Goal: Task Accomplishment & Management: Complete application form

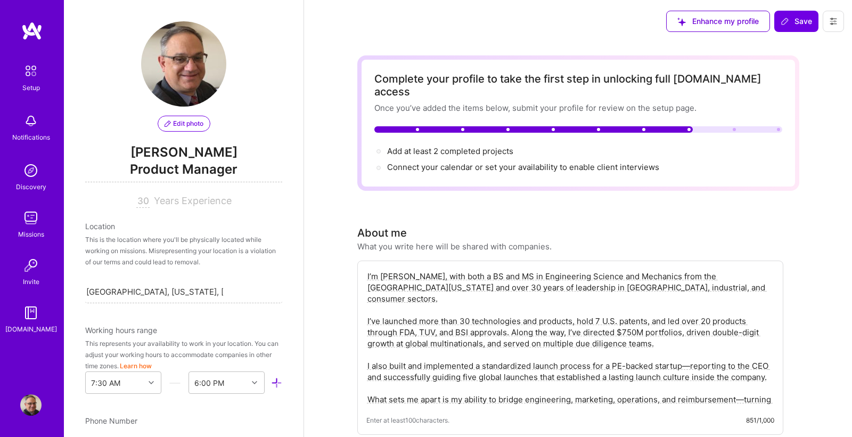
select select "US"
select select "Right Now"
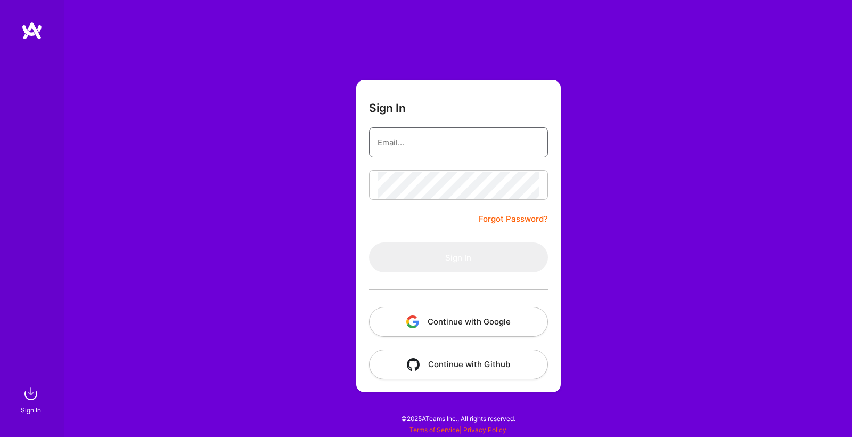
type input "michaelcooper5326@gmail.com"
click at [458, 257] on button "Sign In" at bounding box center [458, 257] width 179 height 30
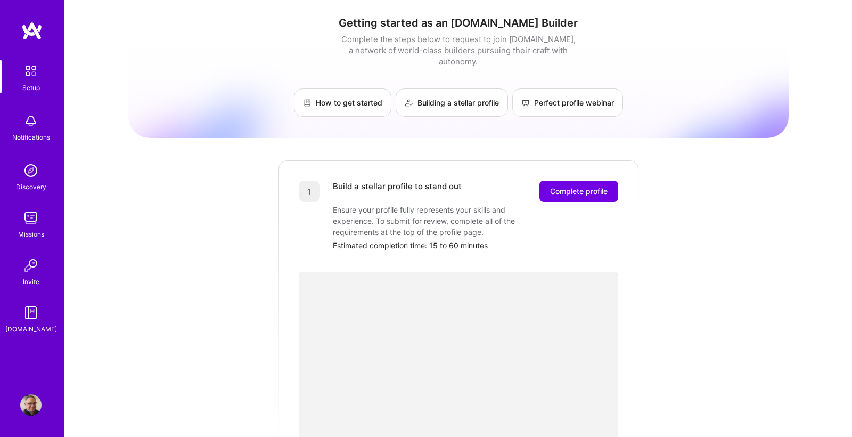
click at [35, 404] on img at bounding box center [30, 404] width 21 height 21
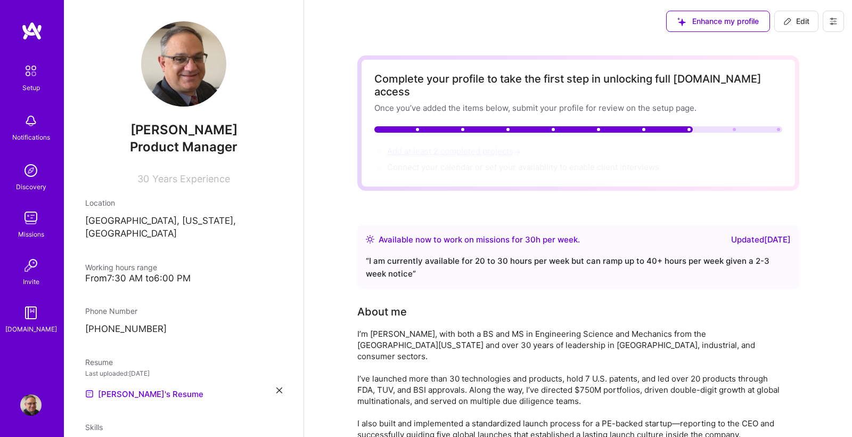
scroll to position [0, 1]
click at [471, 146] on span "Add at least 2 completed projects →" at bounding box center [455, 151] width 136 height 10
select select "US"
select select "Right Now"
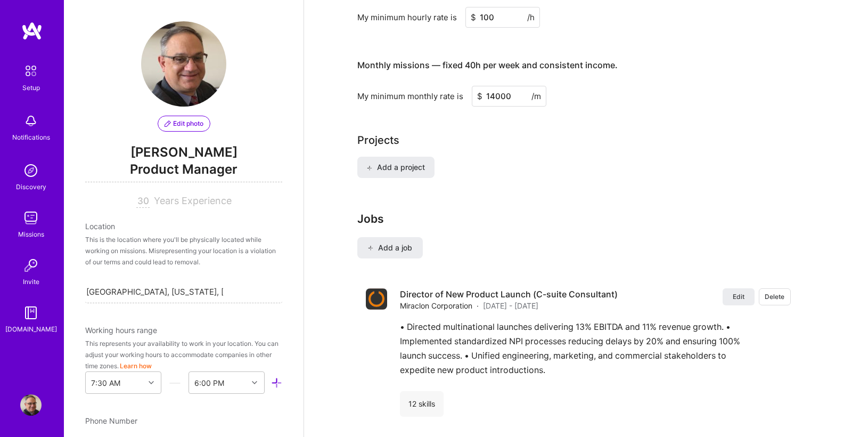
scroll to position [753, 0]
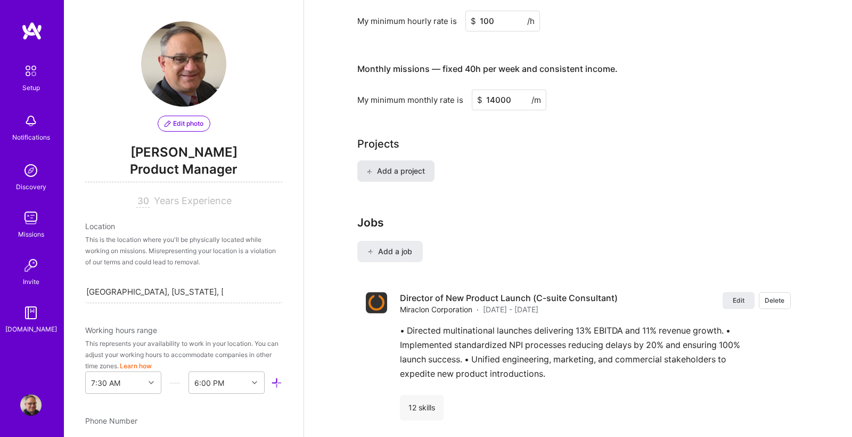
click at [397, 166] on span "Add a project" at bounding box center [395, 171] width 58 height 11
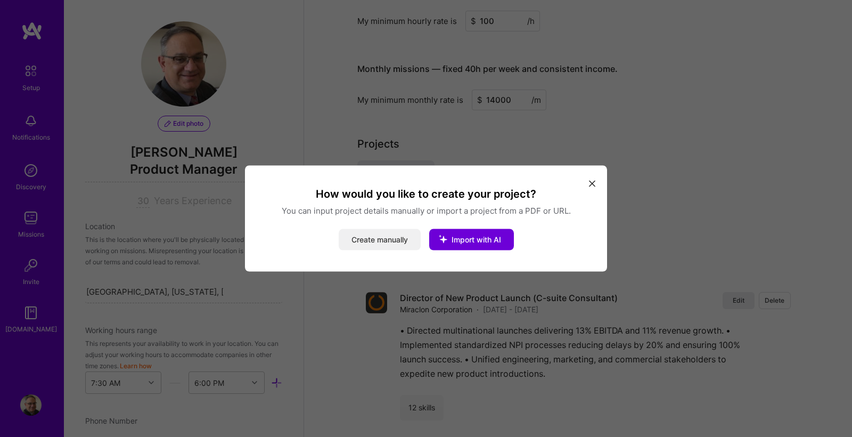
click at [374, 241] on button "Create manually" at bounding box center [380, 239] width 82 height 21
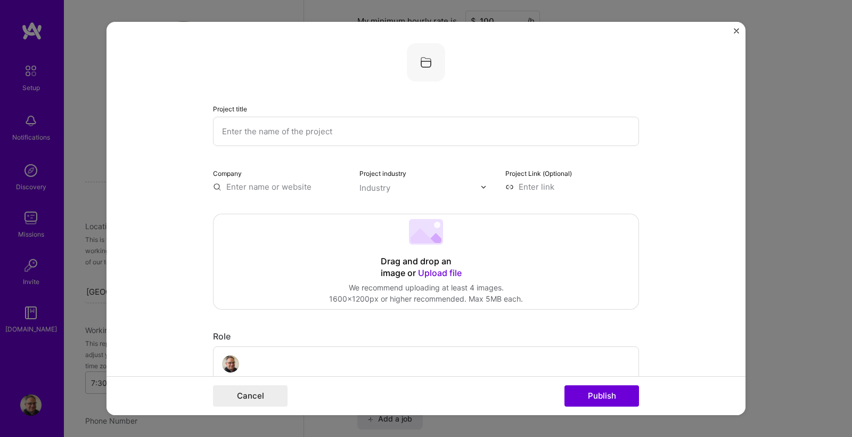
click at [271, 133] on input "text" at bounding box center [426, 131] width 426 height 29
type input "Lug Express"
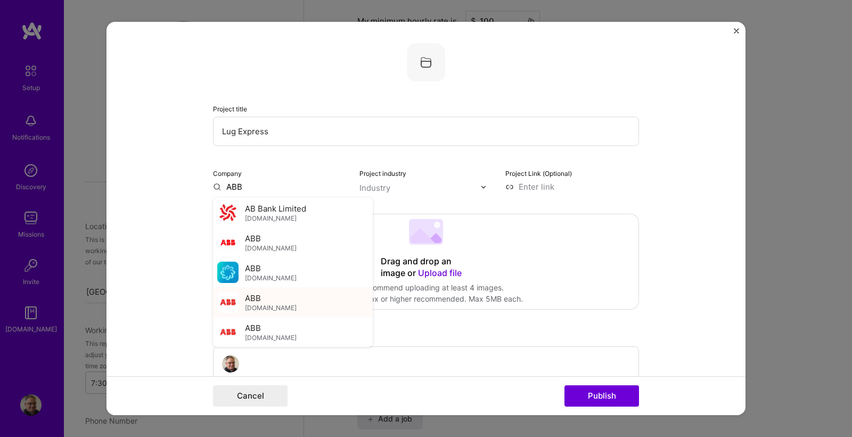
type input "ABB"
click at [287, 297] on div "ABB abb.com" at bounding box center [293, 302] width 160 height 30
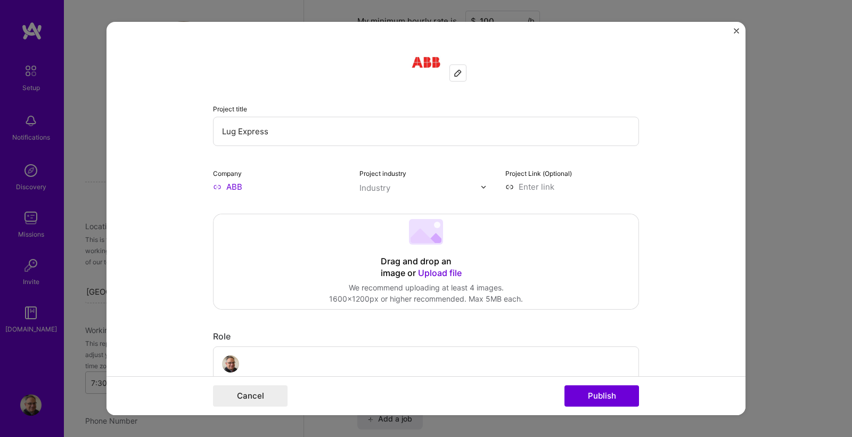
click at [428, 189] on input "text" at bounding box center [420, 187] width 121 height 11
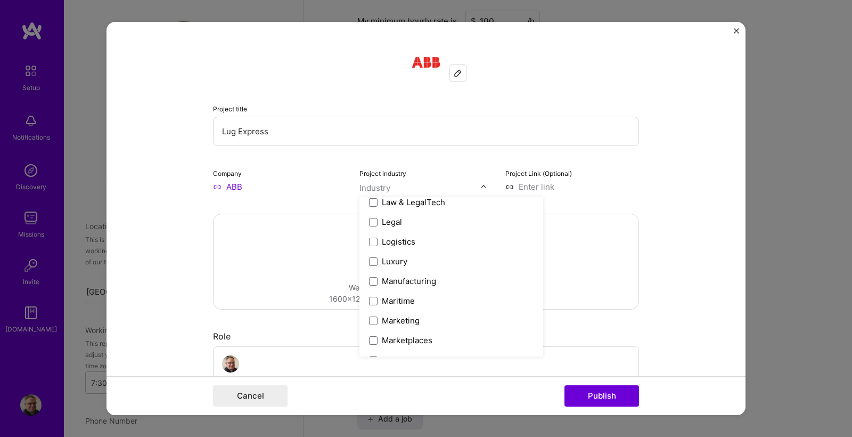
scroll to position [1489, 0]
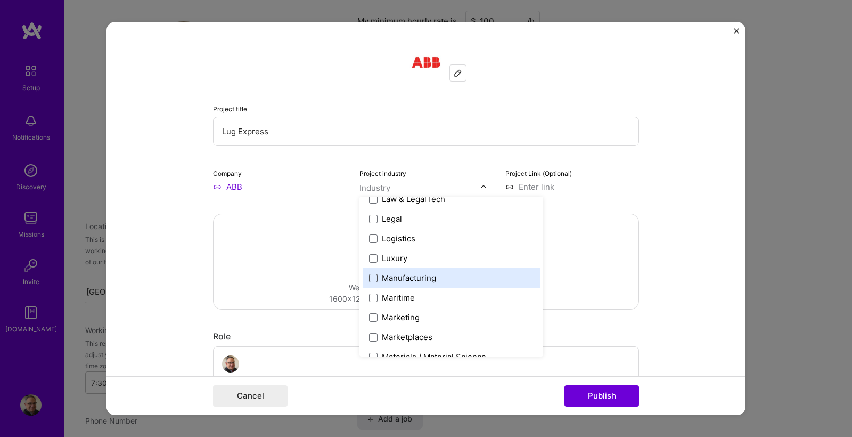
click at [374, 276] on span at bounding box center [373, 278] width 9 height 9
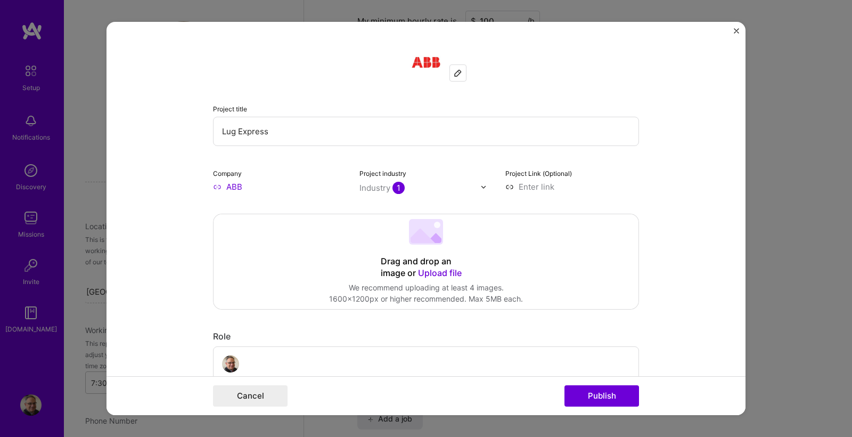
click at [647, 182] on form "Project title Lug Express Company ABB Project industry Industry 1 Project Link …" at bounding box center [426, 218] width 639 height 393
click at [537, 187] on input at bounding box center [572, 186] width 134 height 11
paste input "https://electrification.us.abb.com/lug-express"
type input "https://electrification.us.abb.com/lug-express"
click at [681, 229] on form "Project title Lug Express Company ABB Project industry Industry 1 Project Link …" at bounding box center [426, 218] width 639 height 393
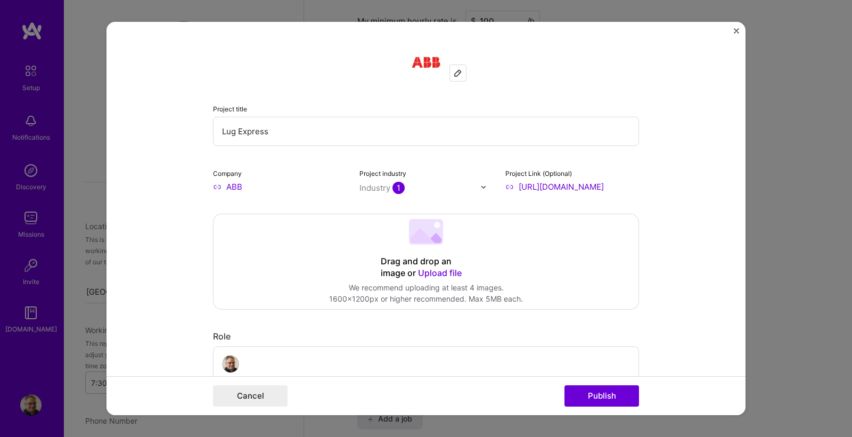
click at [475, 276] on div "Drag and drop an image or Upload file Upload file We recommend uploading at lea…" at bounding box center [426, 261] width 425 height 95
click at [447, 271] on span "Upload file" at bounding box center [440, 272] width 44 height 11
click at [446, 270] on span "Upload file" at bounding box center [440, 272] width 44 height 11
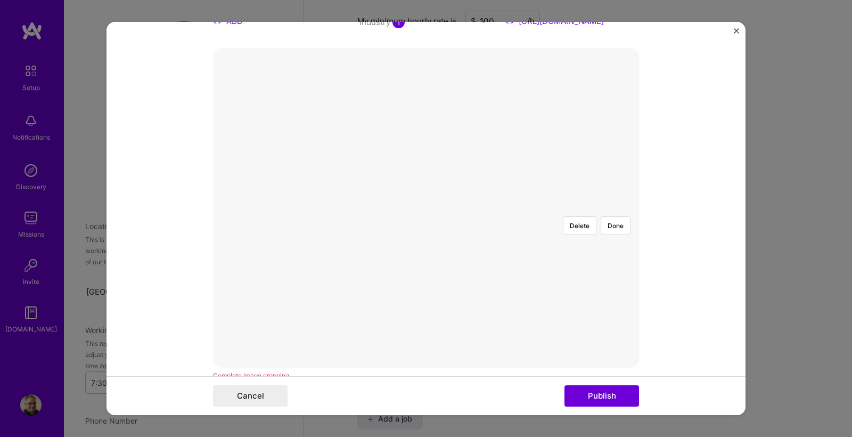
scroll to position [167, 0]
click at [426, 268] on div at bounding box center [608, 344] width 365 height 274
click at [577, 227] on div at bounding box center [608, 344] width 365 height 274
click at [426, 226] on div at bounding box center [608, 344] width 365 height 274
click at [461, 235] on div at bounding box center [621, 344] width 365 height 274
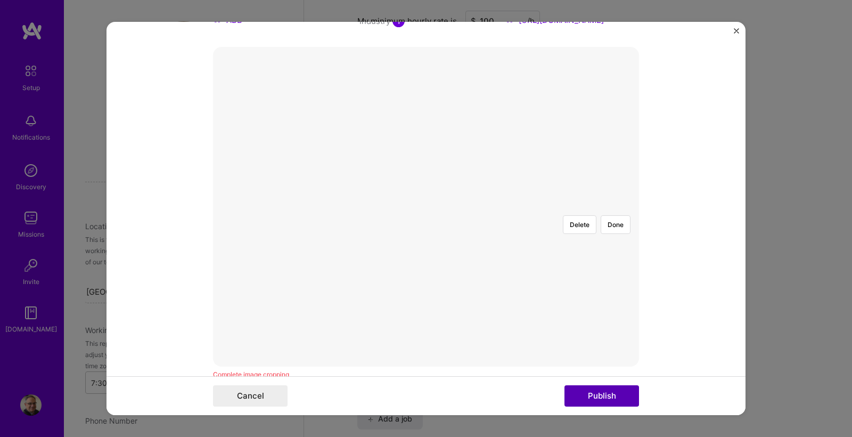
click at [598, 391] on button "Publish" at bounding box center [602, 395] width 75 height 21
click at [376, 335] on div "Delete Done" at bounding box center [426, 182] width 426 height 320
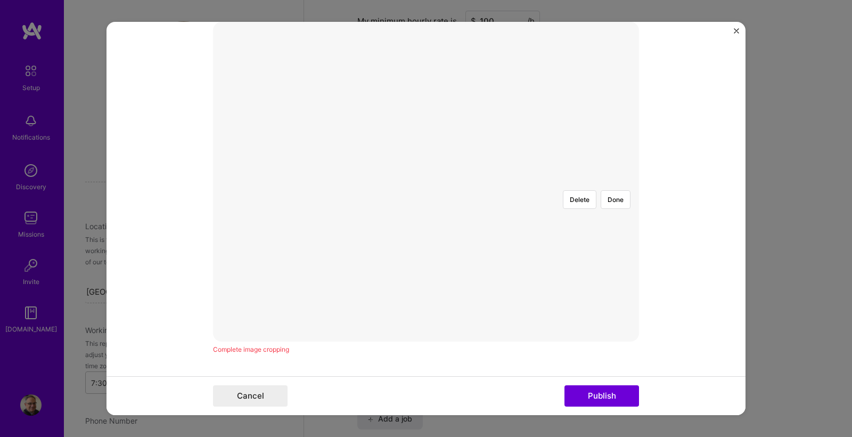
click at [376, 335] on div "Delete Done" at bounding box center [426, 182] width 426 height 320
click at [478, 266] on div at bounding box center [621, 319] width 365 height 274
click at [590, 232] on div at bounding box center [621, 319] width 365 height 274
click at [539, 246] on div at bounding box center [621, 319] width 365 height 274
click at [401, 354] on div "Complete image cropping" at bounding box center [426, 349] width 426 height 11
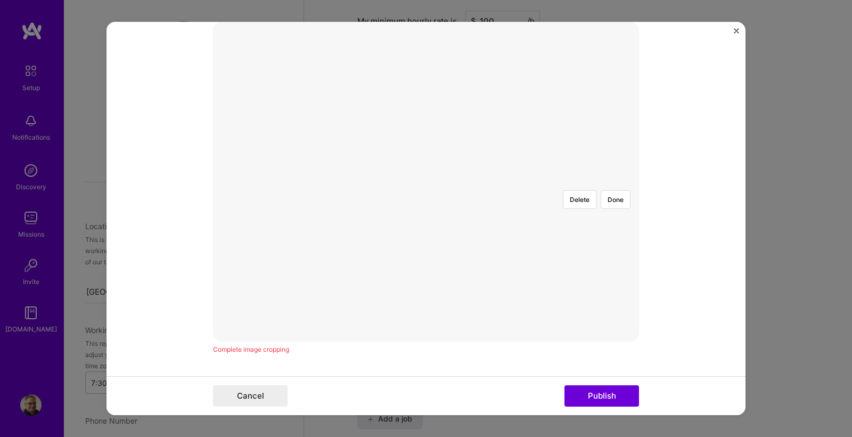
click at [401, 354] on div "Complete image cropping" at bounding box center [426, 349] width 426 height 11
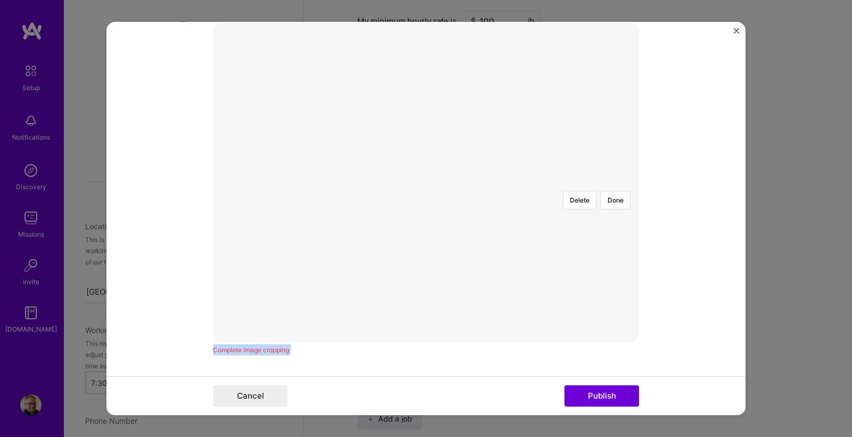
click at [401, 354] on div "Complete image cropping" at bounding box center [426, 349] width 426 height 11
click at [581, 191] on button "Delete" at bounding box center [580, 200] width 34 height 19
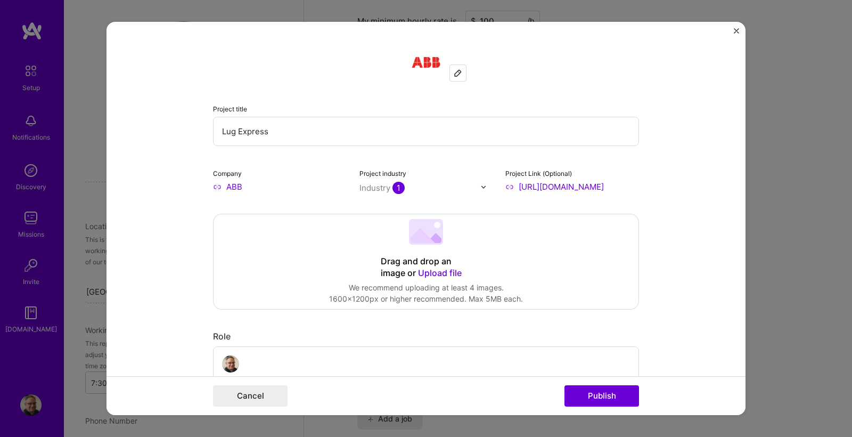
scroll to position [0, 0]
click at [433, 273] on span "Upload file" at bounding box center [440, 272] width 44 height 11
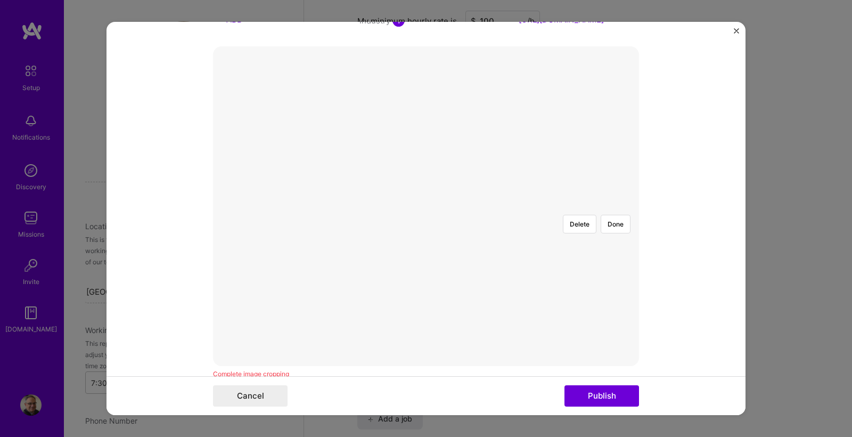
scroll to position [169, 0]
click at [477, 205] on div at bounding box center [621, 342] width 365 height 274
click at [617, 213] on button "Done" at bounding box center [616, 222] width 30 height 19
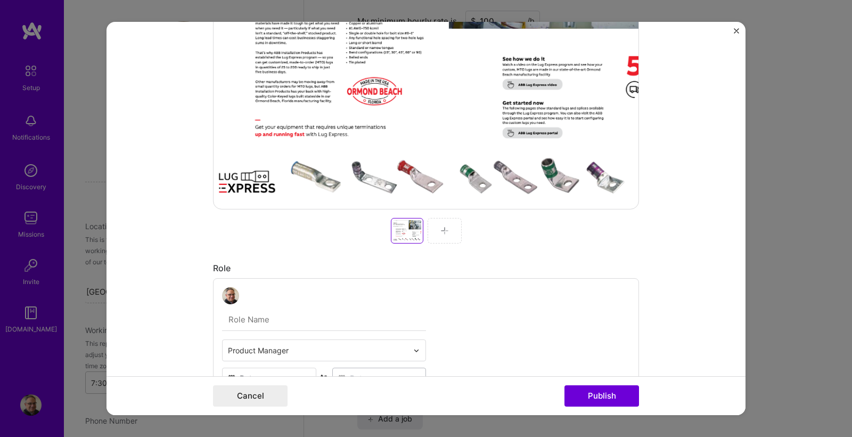
scroll to position [254, 0]
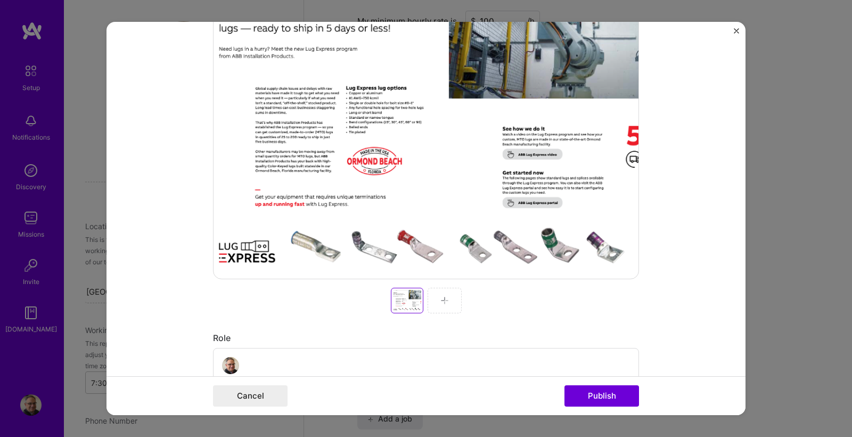
click at [450, 300] on div at bounding box center [445, 301] width 34 height 26
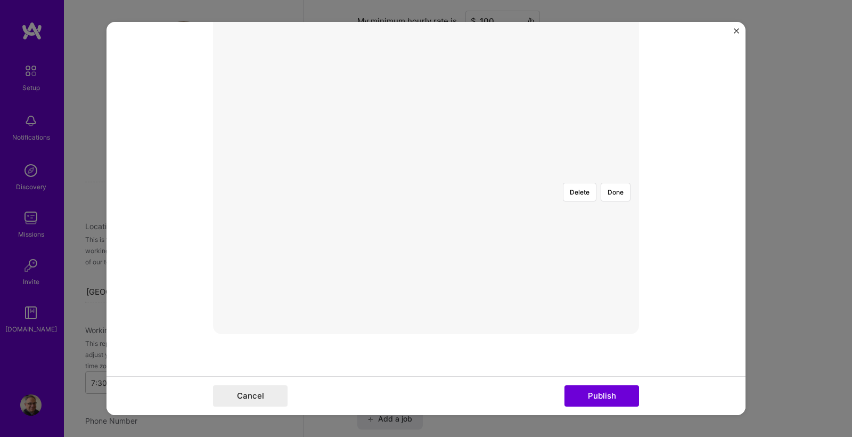
scroll to position [182, 0]
click at [429, 192] on div at bounding box center [550, 285] width 248 height 186
click at [435, 252] on div at bounding box center [550, 319] width 248 height 186
click at [624, 200] on button "Done" at bounding box center [616, 209] width 30 height 19
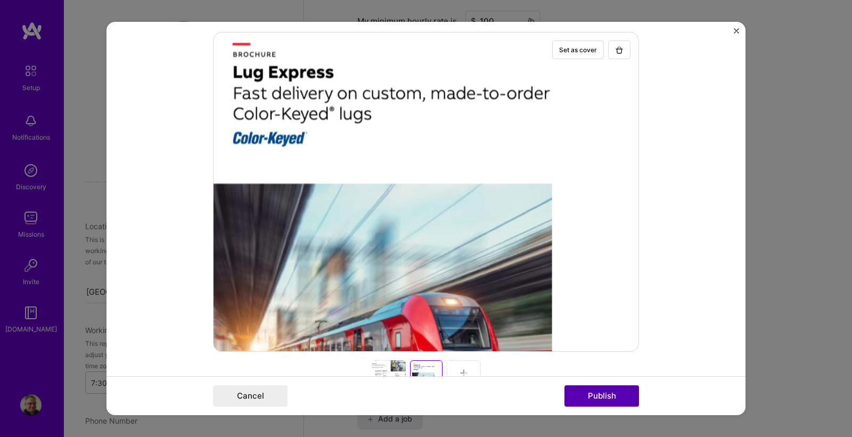
click at [607, 398] on button "Publish" at bounding box center [602, 395] width 75 height 21
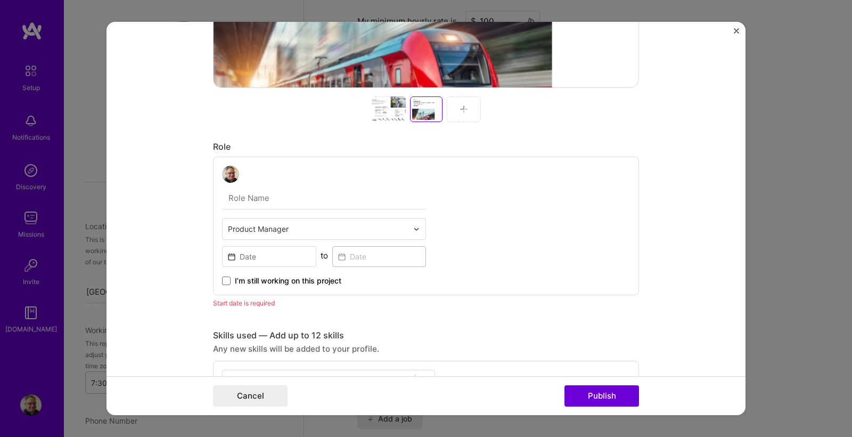
scroll to position [444, 0]
type input "Director of Product Management"
drag, startPoint x: 579, startPoint y: 262, endPoint x: 447, endPoint y: 258, distance: 132.1
click at [579, 263] on div "Director of Product Management Product Manager to I’m still working on this pro…" at bounding box center [426, 227] width 426 height 138
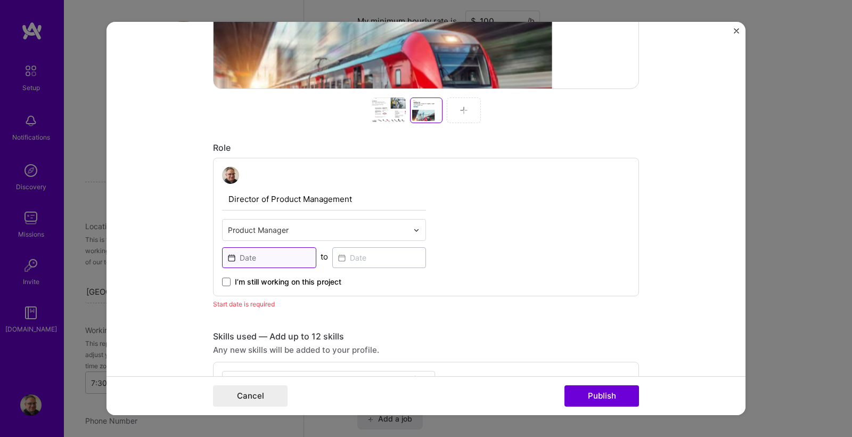
click at [303, 258] on input at bounding box center [269, 257] width 94 height 21
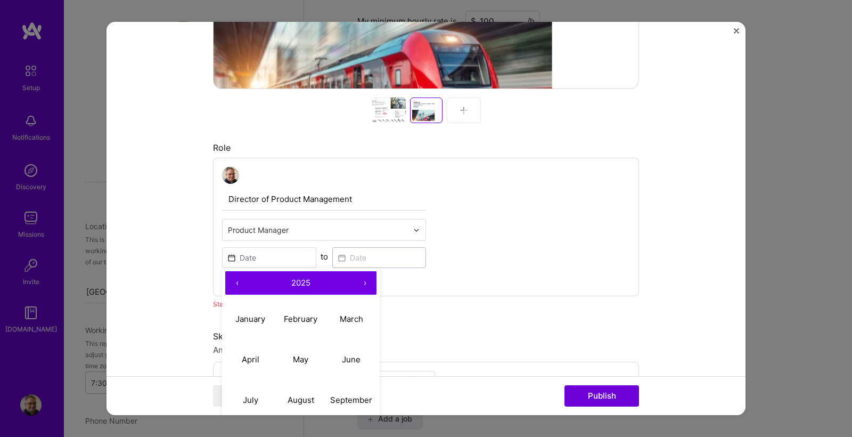
click at [239, 283] on button "‹" at bounding box center [236, 282] width 23 height 23
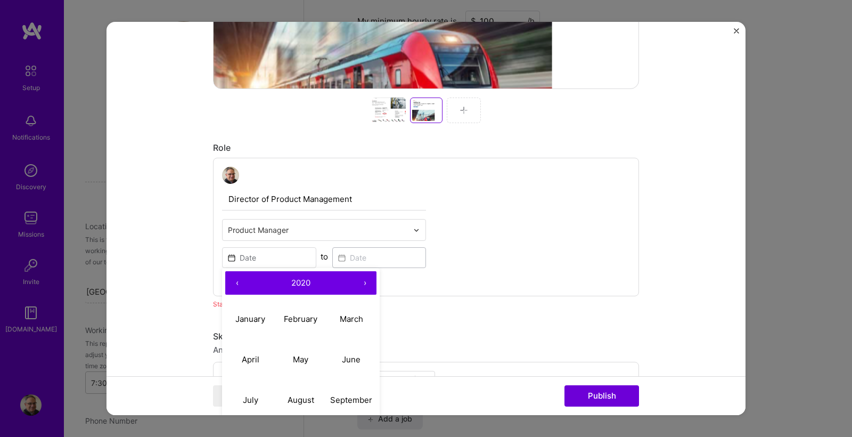
click at [239, 283] on button "‹" at bounding box center [236, 282] width 23 height 23
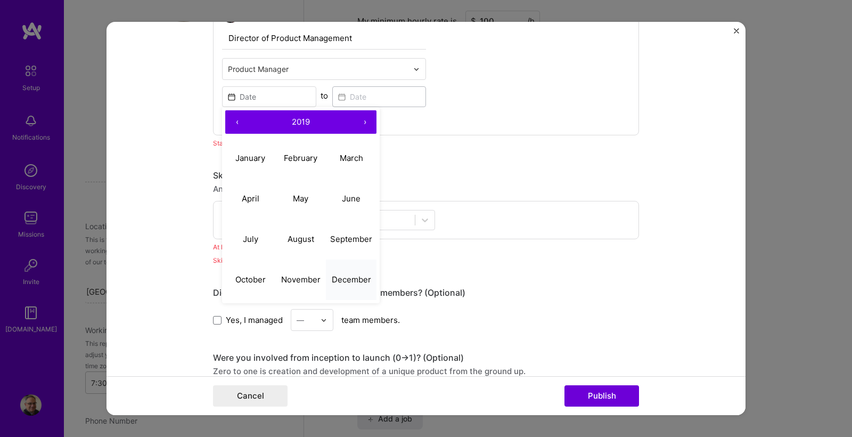
scroll to position [607, 0]
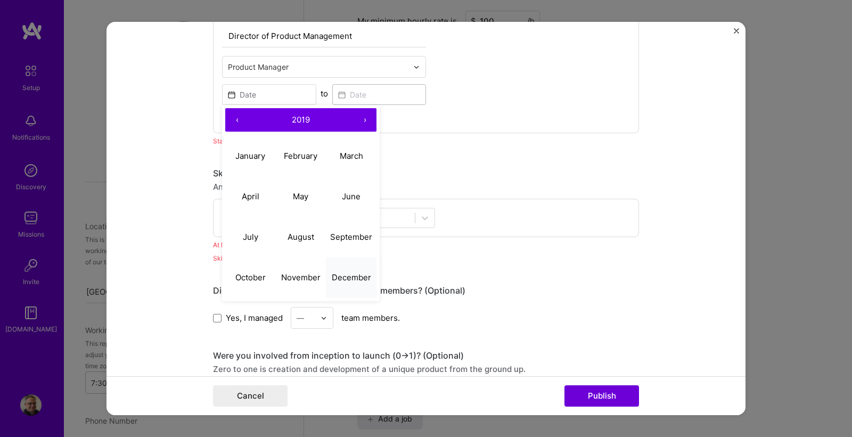
click at [352, 282] on abbr "December" at bounding box center [351, 277] width 39 height 10
type input "Dec, 2019"
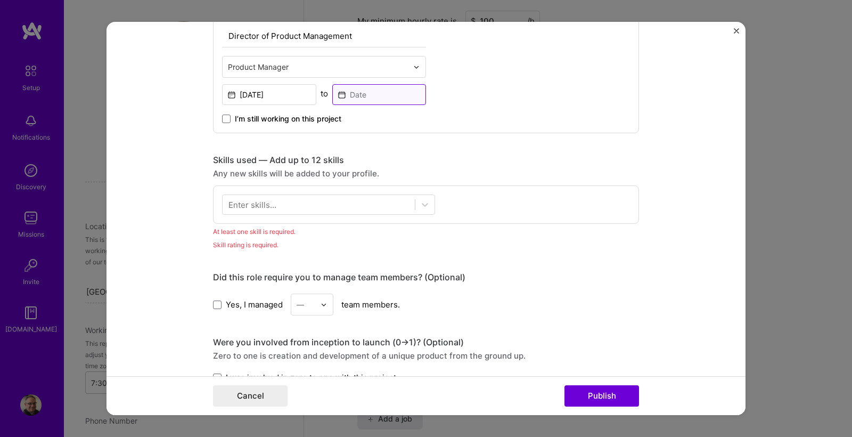
click at [355, 94] on input at bounding box center [379, 94] width 94 height 21
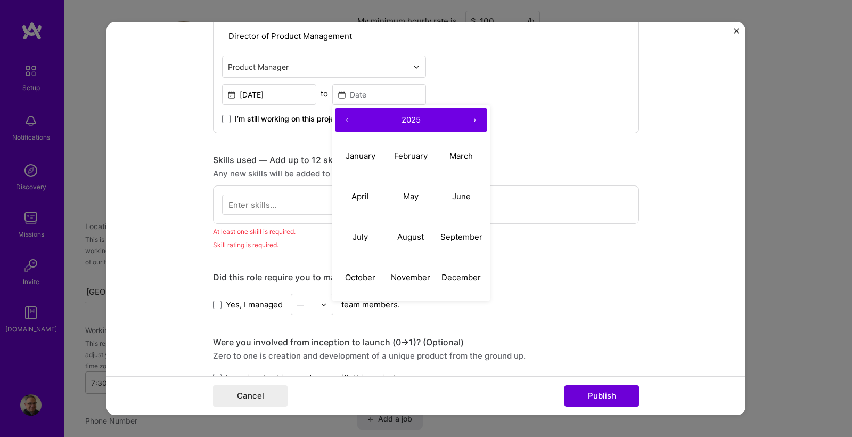
click at [349, 121] on button "‹" at bounding box center [347, 119] width 23 height 23
click at [468, 243] on button "September" at bounding box center [461, 237] width 51 height 40
type input "Sep, 2022"
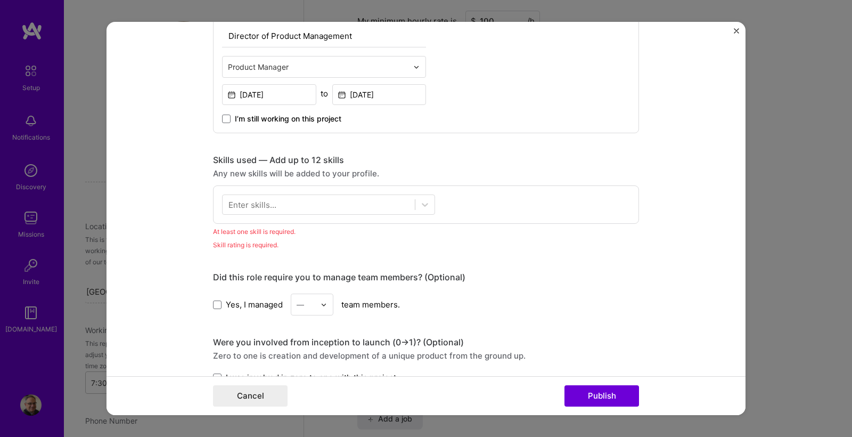
click at [649, 192] on form "Project title Lug Express Company ABB Project industry Industry 1 Project Link …" at bounding box center [426, 218] width 639 height 393
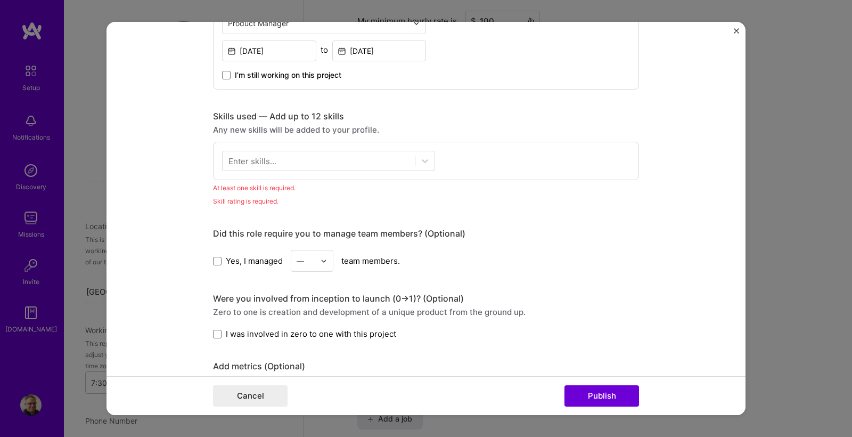
scroll to position [651, 0]
click at [327, 158] on div at bounding box center [319, 161] width 192 height 18
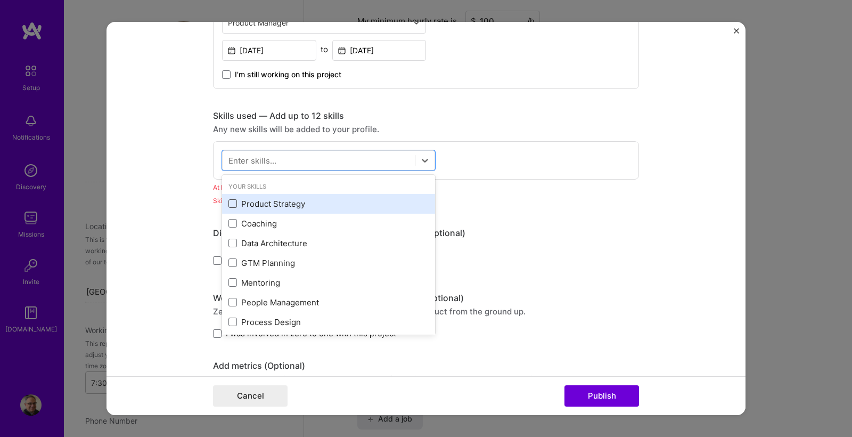
click at [233, 203] on span at bounding box center [233, 203] width 9 height 9
click at [0, 0] on input "checkbox" at bounding box center [0, 0] width 0 height 0
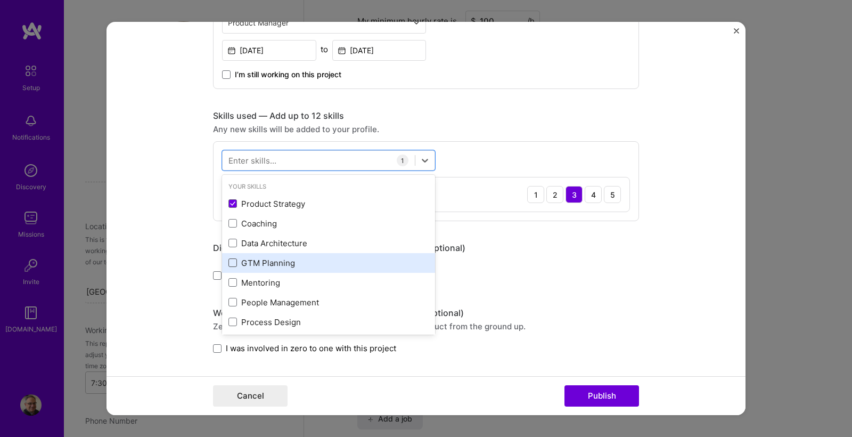
click at [232, 261] on span at bounding box center [233, 262] width 9 height 9
click at [0, 0] on input "checkbox" at bounding box center [0, 0] width 0 height 0
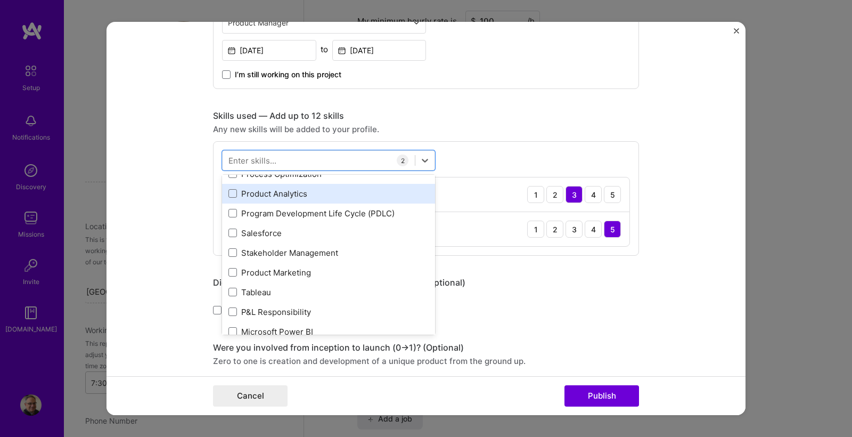
scroll to position [172, 0]
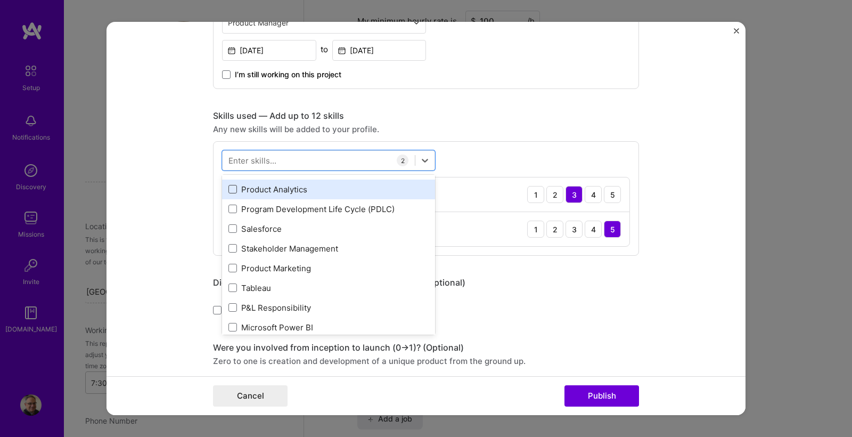
click at [234, 191] on span at bounding box center [233, 189] width 9 height 9
click at [0, 0] on input "checkbox" at bounding box center [0, 0] width 0 height 0
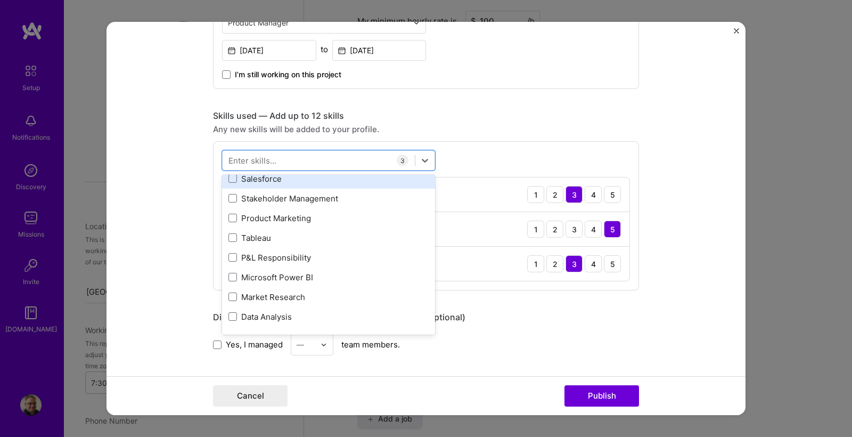
scroll to position [226, 0]
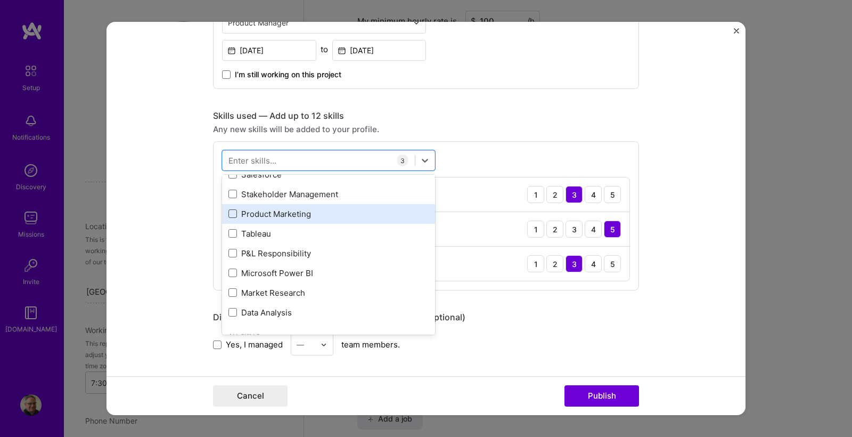
click at [230, 213] on span at bounding box center [233, 213] width 9 height 9
click at [0, 0] on input "checkbox" at bounding box center [0, 0] width 0 height 0
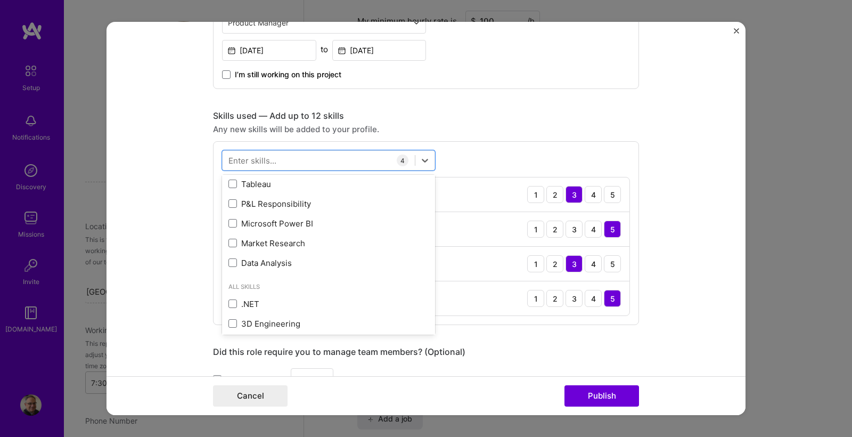
scroll to position [287, 0]
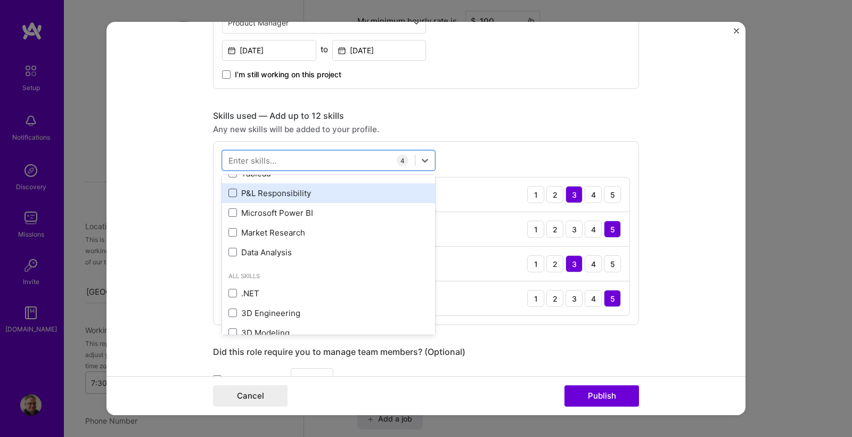
click at [233, 192] on span at bounding box center [233, 193] width 9 height 9
click at [0, 0] on input "checkbox" at bounding box center [0, 0] width 0 height 0
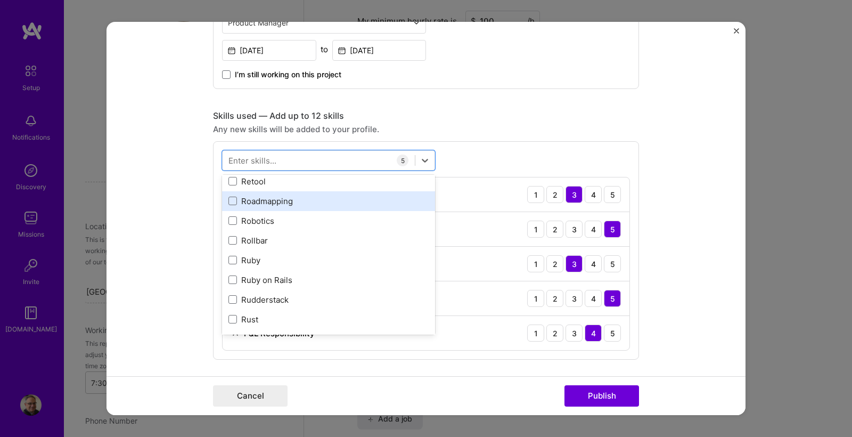
scroll to position [5504, 0]
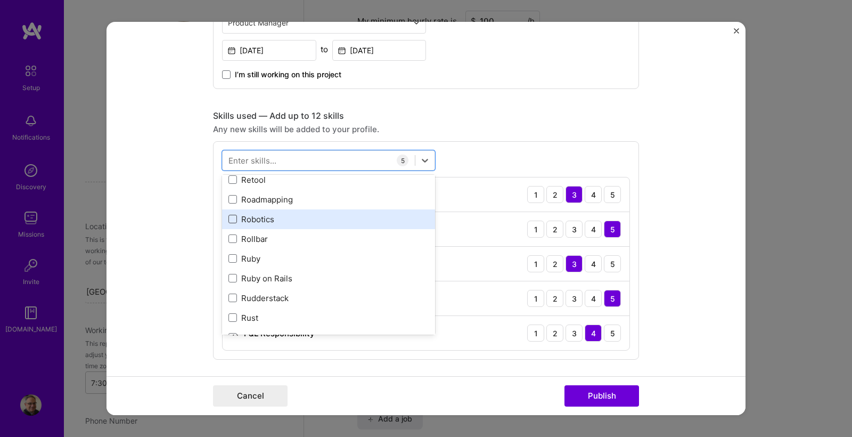
click at [235, 218] on span at bounding box center [233, 219] width 9 height 9
click at [0, 0] on input "checkbox" at bounding box center [0, 0] width 0 height 0
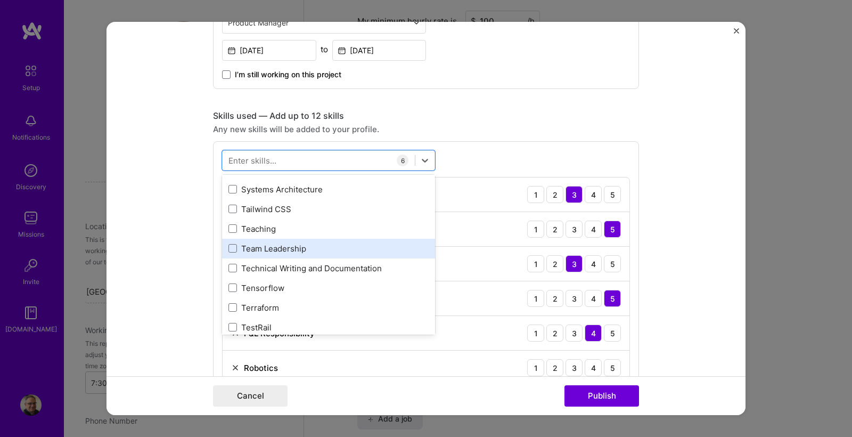
scroll to position [6463, 0]
click at [234, 247] on span at bounding box center [233, 246] width 9 height 9
click at [0, 0] on input "checkbox" at bounding box center [0, 0] width 0 height 0
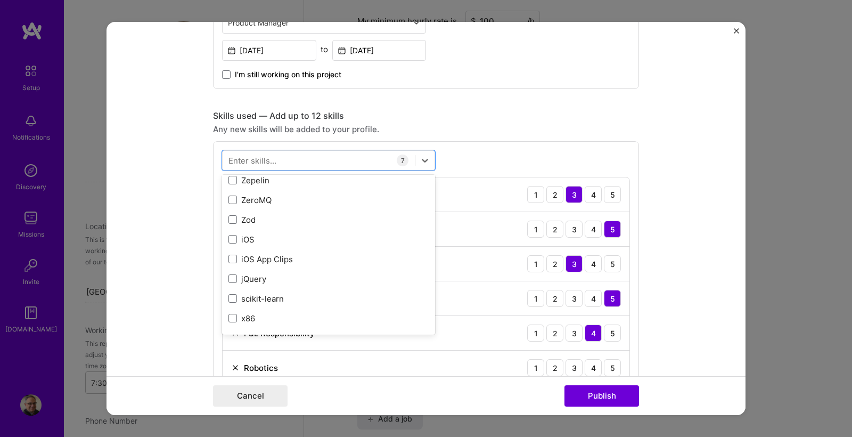
scroll to position [7337, 0]
click at [706, 165] on form "Project title Lug Express Company ABB Project industry Industry 1 Project Link …" at bounding box center [426, 218] width 639 height 393
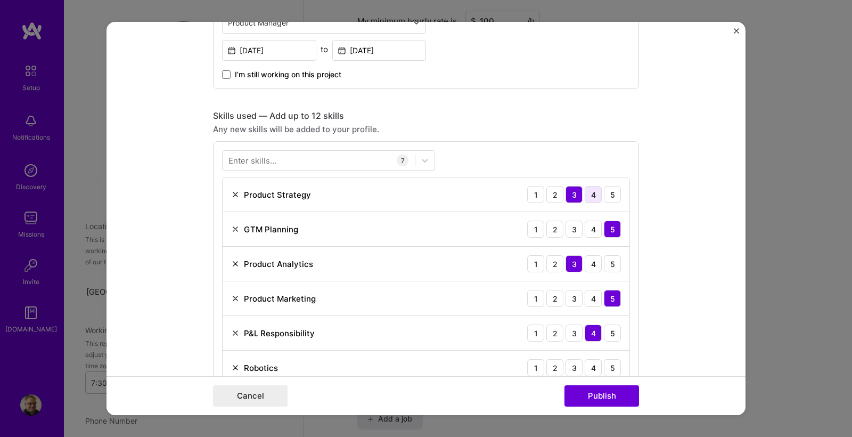
click at [594, 197] on div "4" at bounding box center [593, 194] width 17 height 17
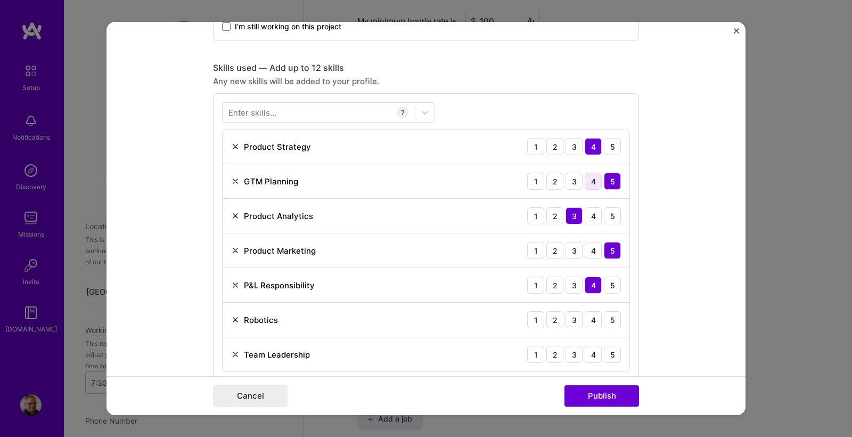
scroll to position [702, 0]
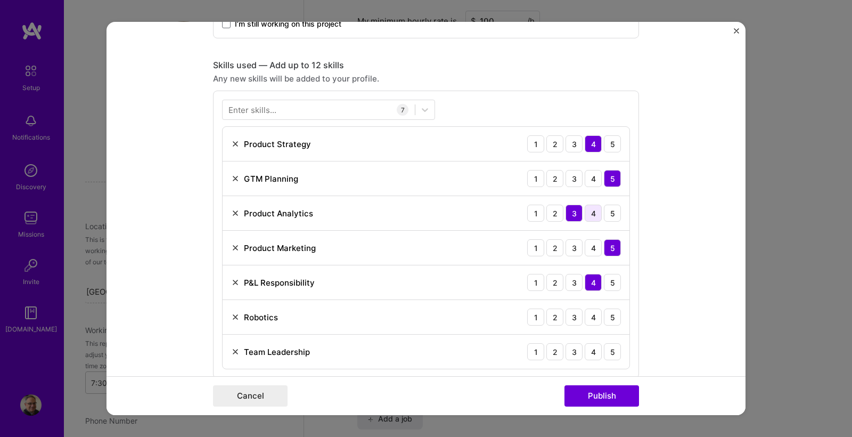
click at [593, 211] on div "4" at bounding box center [593, 213] width 17 height 17
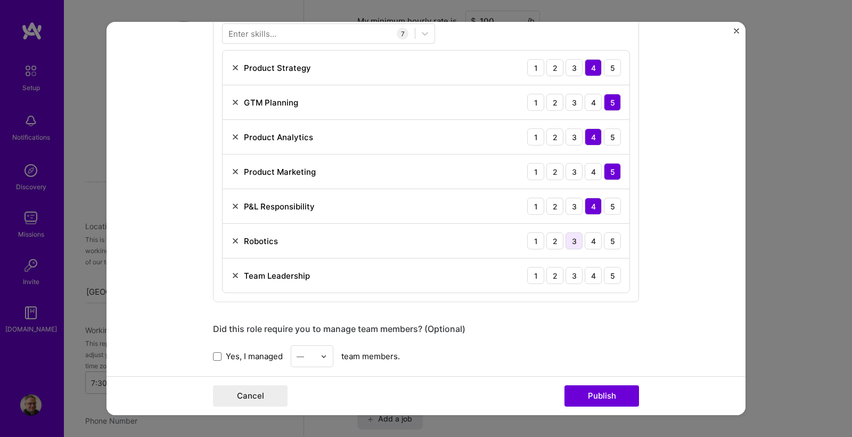
scroll to position [779, 0]
click at [577, 242] on div "3" at bounding box center [574, 239] width 17 height 17
click at [614, 274] on div "5" at bounding box center [612, 274] width 17 height 17
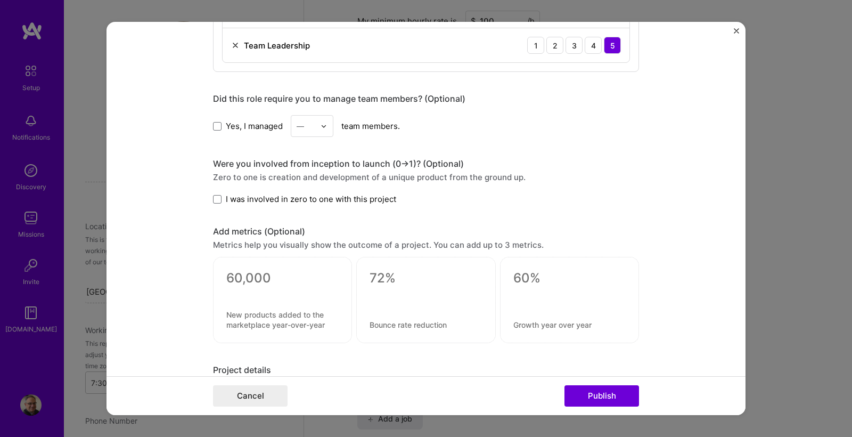
scroll to position [1009, 0]
click at [218, 124] on span at bounding box center [217, 125] width 9 height 9
click at [0, 0] on input "Yes, I managed" at bounding box center [0, 0] width 0 height 0
click at [322, 126] on img at bounding box center [324, 126] width 6 height 6
click at [313, 227] on div "5" at bounding box center [312, 233] width 36 height 20
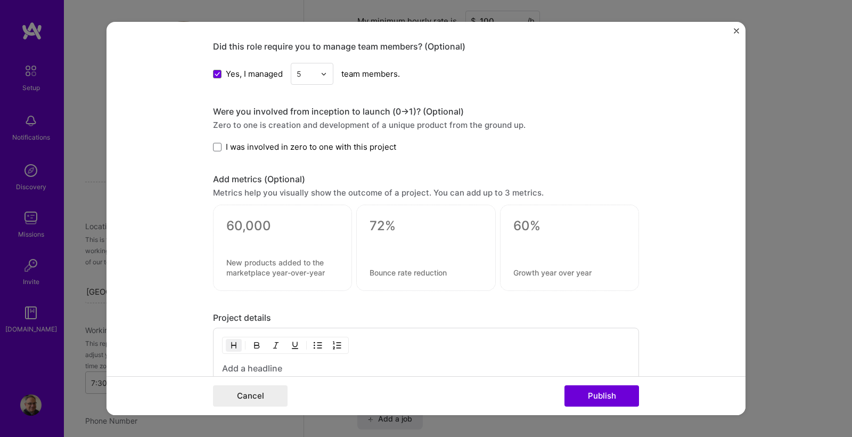
scroll to position [1066, 0]
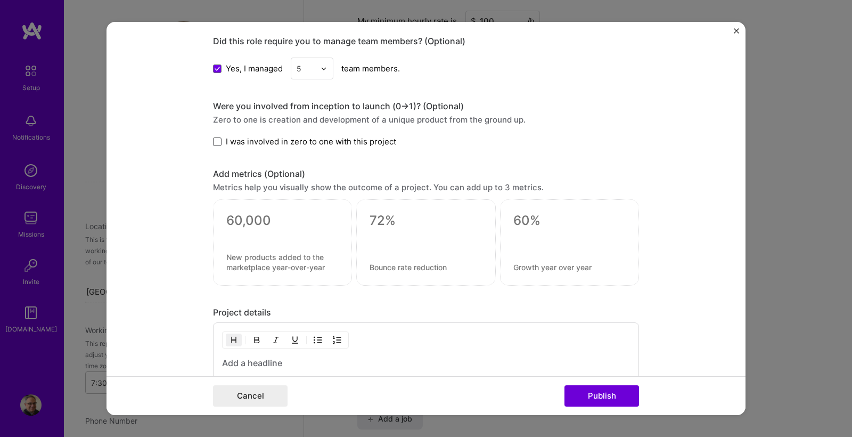
click at [216, 139] on span at bounding box center [217, 141] width 9 height 9
click at [0, 0] on input "I was involved in zero to one with this project" at bounding box center [0, 0] width 0 height 0
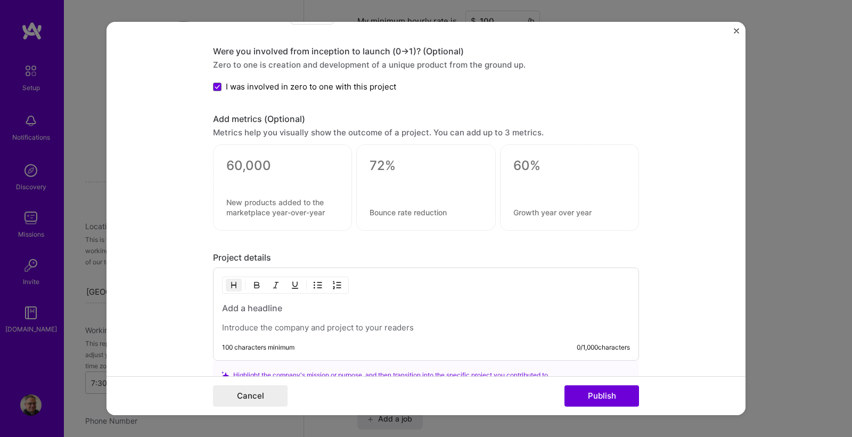
scroll to position [1129, 0]
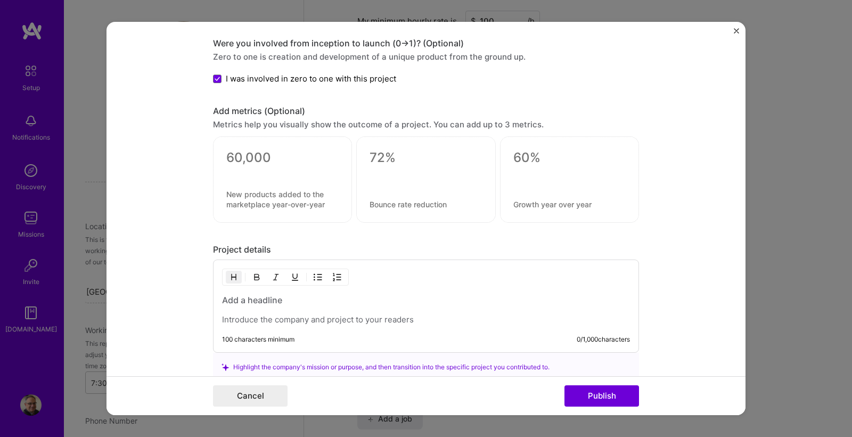
click at [255, 200] on textarea at bounding box center [282, 199] width 112 height 20
type textarea "5"
type textarea "350+ New SKUs"
click at [379, 203] on textarea at bounding box center [426, 203] width 112 height 10
type textarea "20% enhanced customer loyalty"
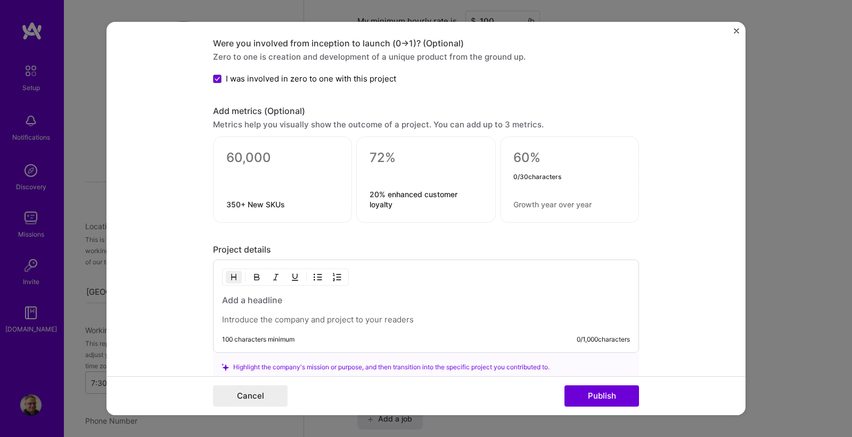
click at [526, 159] on textarea at bounding box center [569, 158] width 112 height 16
type textarea "2%"
click at [521, 206] on textarea at bounding box center [569, 204] width 112 height 10
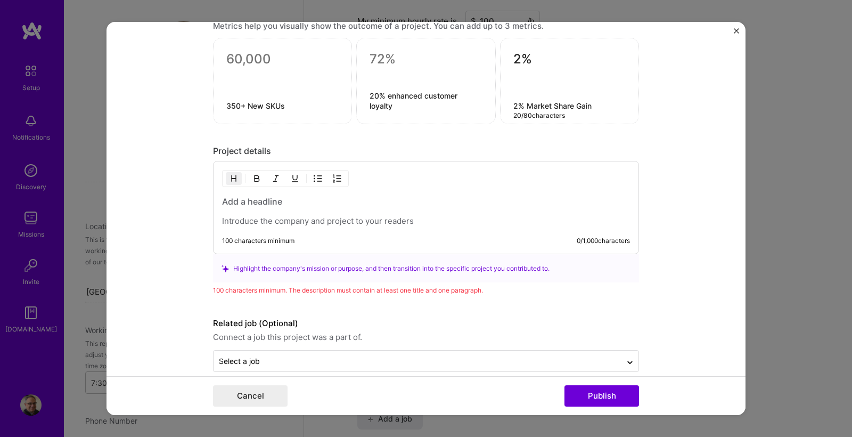
scroll to position [1229, 0]
type textarea "2% Market Share Gain"
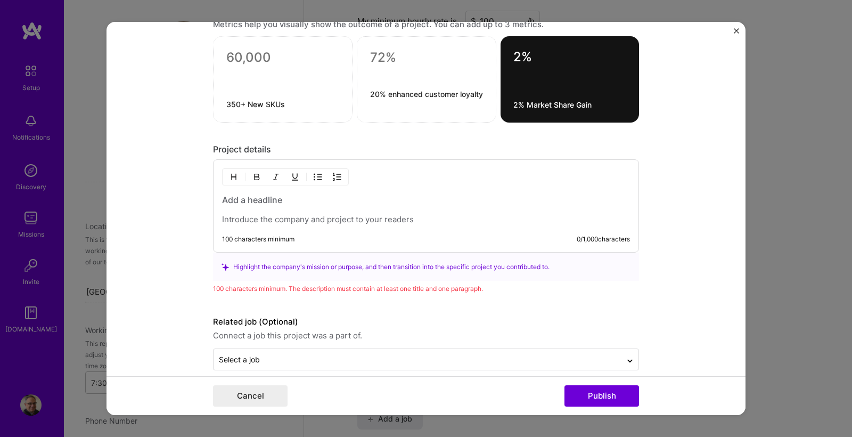
drag, startPoint x: 223, startPoint y: 220, endPoint x: 421, endPoint y: 226, distance: 198.2
click at [421, 226] on div "100 characters minimum 0 / 1,000 characters" at bounding box center [426, 205] width 426 height 93
click at [412, 222] on p at bounding box center [426, 219] width 408 height 11
click at [382, 59] on textarea at bounding box center [426, 58] width 113 height 16
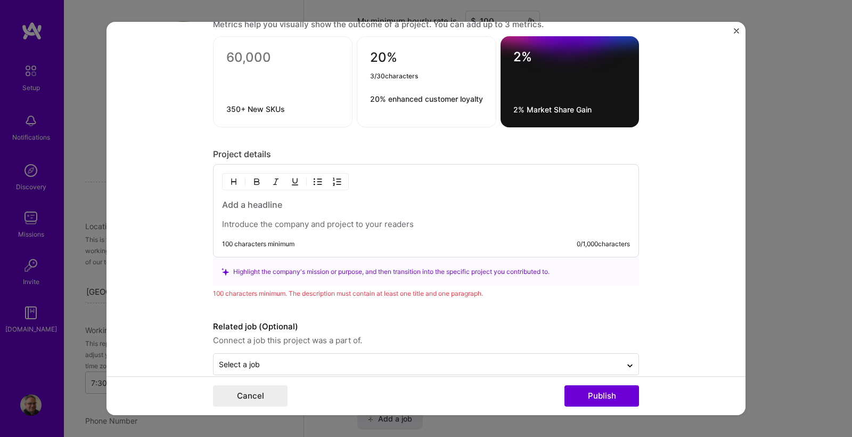
type textarea "20%"
click at [253, 112] on div "350+ New SKUs" at bounding box center [283, 81] width 140 height 91
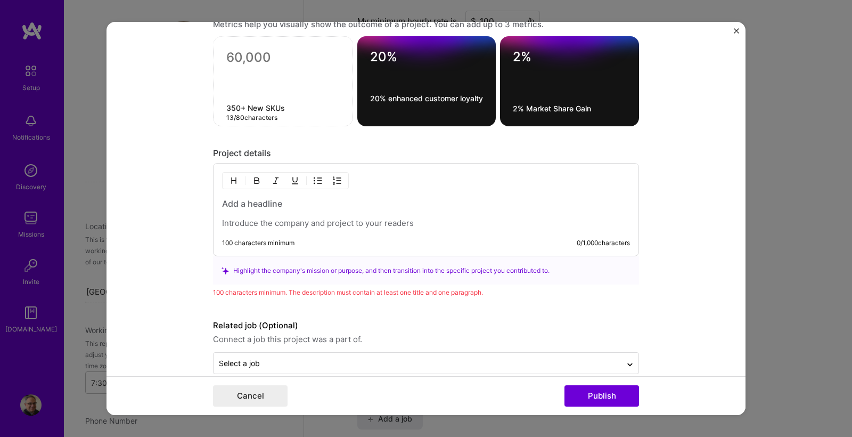
click at [249, 58] on textarea at bounding box center [282, 58] width 113 height 16
type textarea "350+"
click at [332, 215] on div at bounding box center [426, 213] width 408 height 31
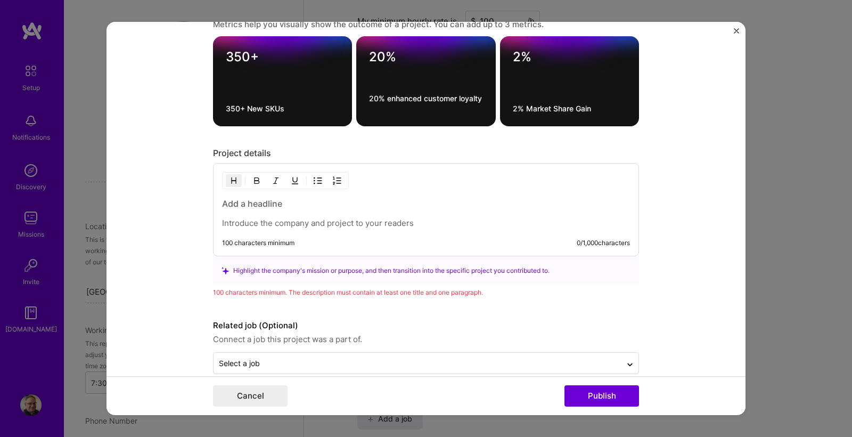
drag, startPoint x: 289, startPoint y: 205, endPoint x: 221, endPoint y: 204, distance: 67.7
click at [214, 203] on div "100 characters minimum 0 / 1,000 characters" at bounding box center [426, 209] width 426 height 93
drag, startPoint x: 259, startPoint y: 203, endPoint x: 270, endPoint y: 205, distance: 10.9
click at [259, 203] on h3 at bounding box center [426, 204] width 408 height 12
click at [224, 224] on p at bounding box center [426, 223] width 408 height 11
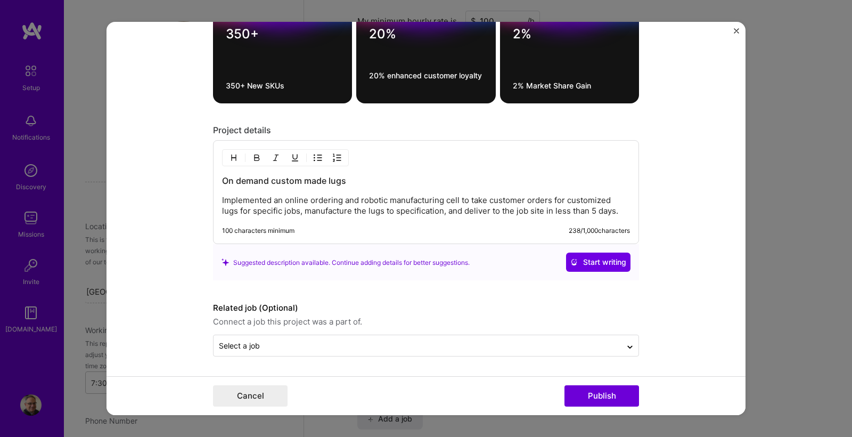
scroll to position [1252, 0]
click at [595, 392] on button "Publish" at bounding box center [602, 395] width 75 height 21
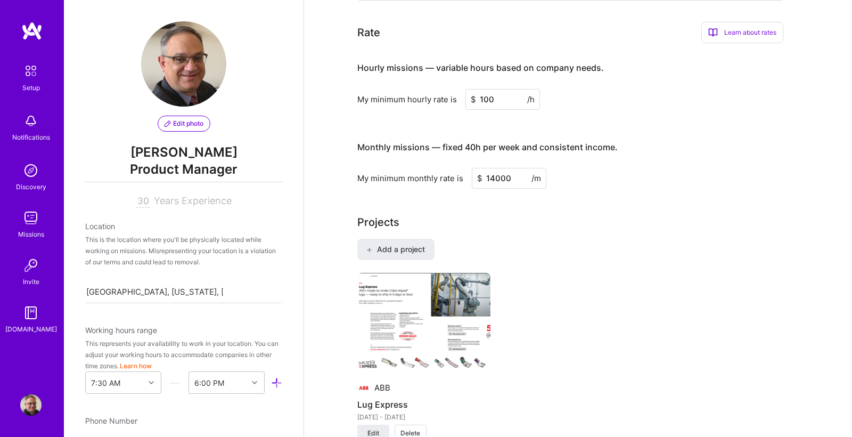
scroll to position [674, 0]
click at [397, 244] on span "Add a project" at bounding box center [395, 249] width 58 height 11
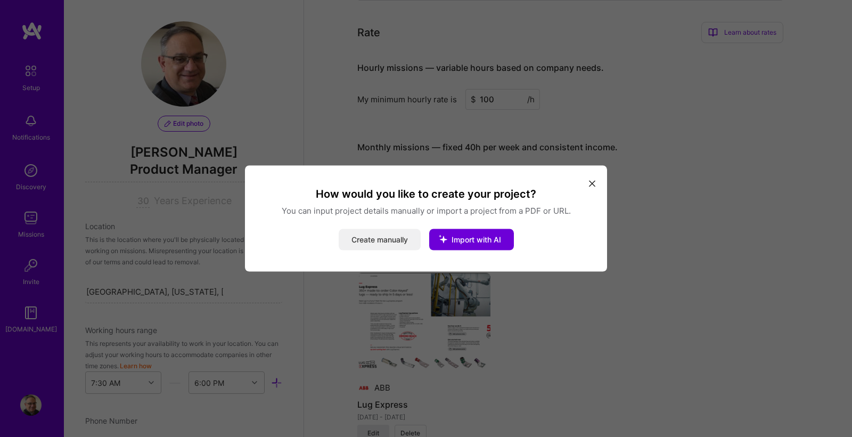
click at [384, 241] on button "Create manually" at bounding box center [380, 239] width 82 height 21
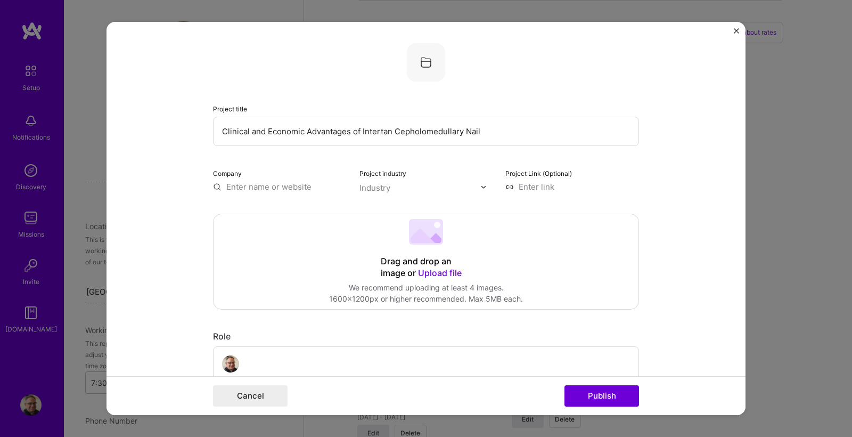
click at [477, 170] on div "Project industry Industry" at bounding box center [427, 179] width 134 height 25
drag, startPoint x: 398, startPoint y: 132, endPoint x: 463, endPoint y: 130, distance: 65.0
click at [463, 130] on input "Clinical and Economic Advantages of Intertan Cepholomedullary Nail" at bounding box center [426, 131] width 426 height 29
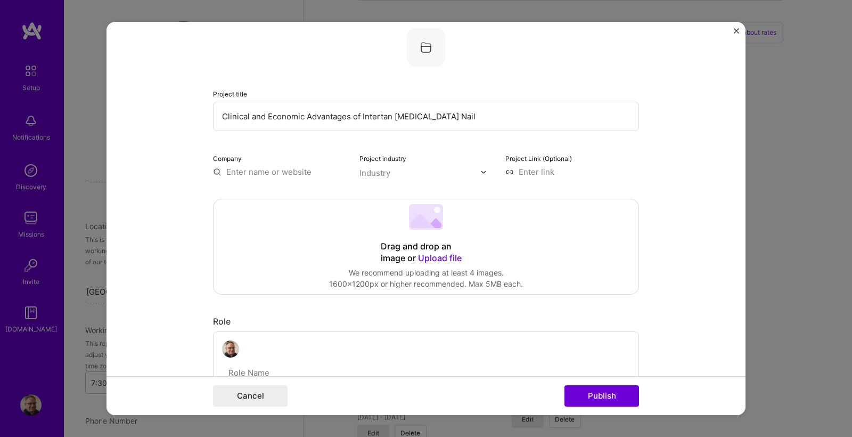
type input "Clinical and Economic Advantages of Intertan [MEDICAL_DATA] Nail"
click at [528, 172] on input at bounding box center [572, 171] width 134 height 11
drag, startPoint x: 531, startPoint y: 170, endPoint x: 504, endPoint y: 169, distance: 26.7
click at [504, 169] on div "Company Project industry Industry Project Link (Optional)" at bounding box center [426, 164] width 426 height 25
paste input "https://www.smith-nephew.com/en-us/health-care-professionals/products/orthopaed…"
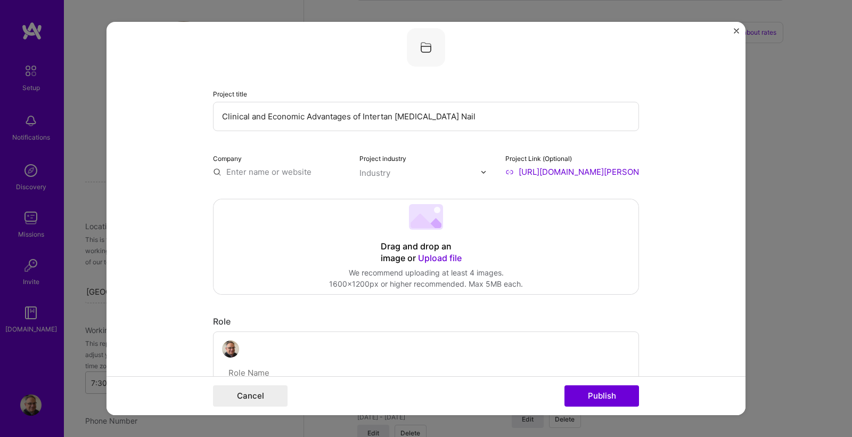
type input "https://www.smith-nephew.com/en-us/health-care-professionals/products/orthopaed…"
click at [720, 217] on form "Project title Clinical and Economic Advantages of Intertan Hip Fracture Nail Co…" at bounding box center [426, 218] width 639 height 393
click at [232, 170] on input "text" at bounding box center [280, 171] width 134 height 11
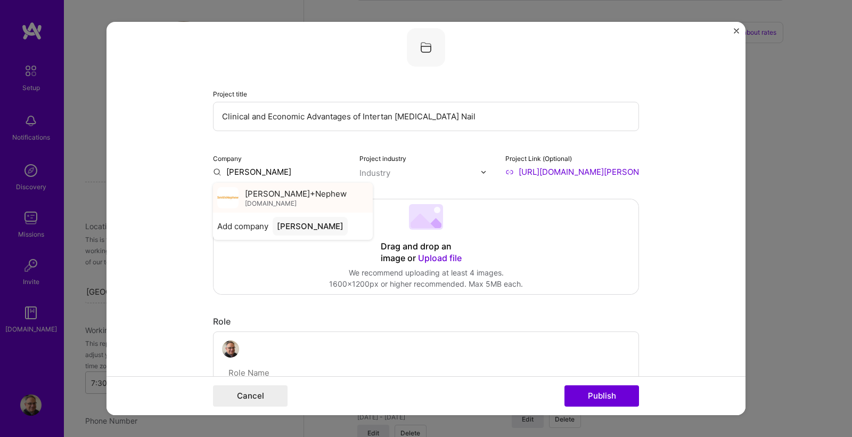
click at [280, 200] on span "smith-nephew.com" at bounding box center [271, 203] width 52 height 9
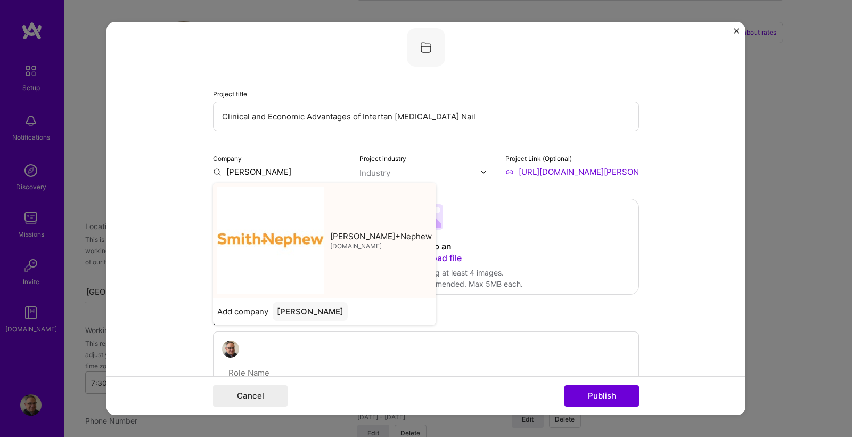
type input "[PERSON_NAME]+Nephew"
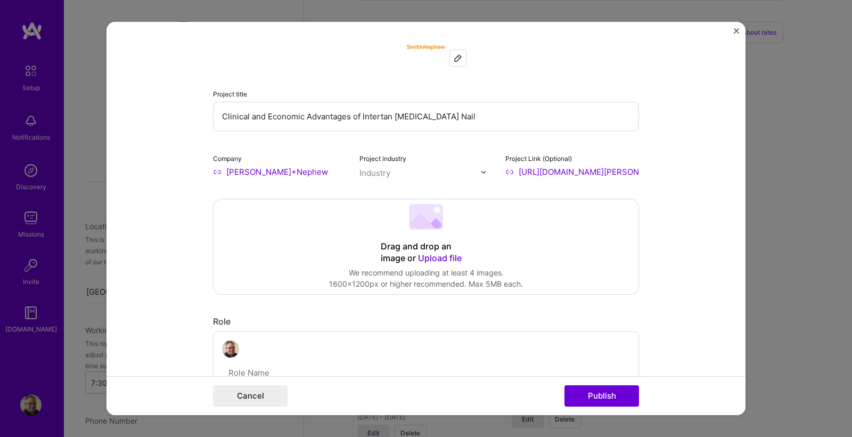
click at [390, 173] on input "text" at bounding box center [420, 172] width 121 height 11
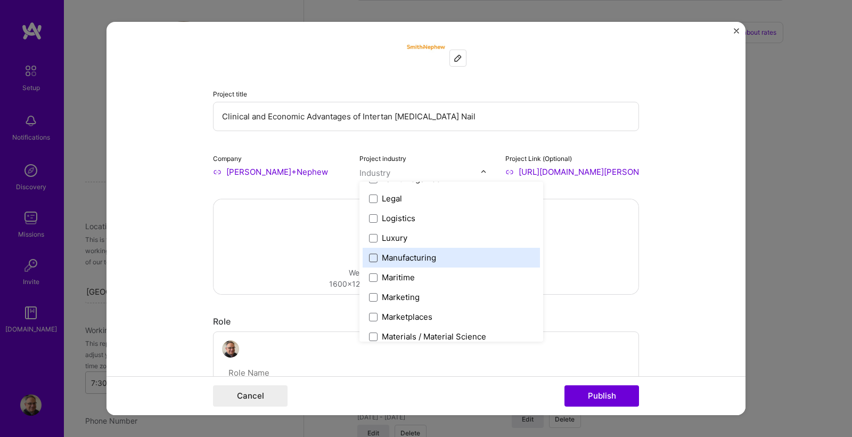
scroll to position [1494, 0]
click at [373, 258] on span at bounding box center [373, 258] width 9 height 9
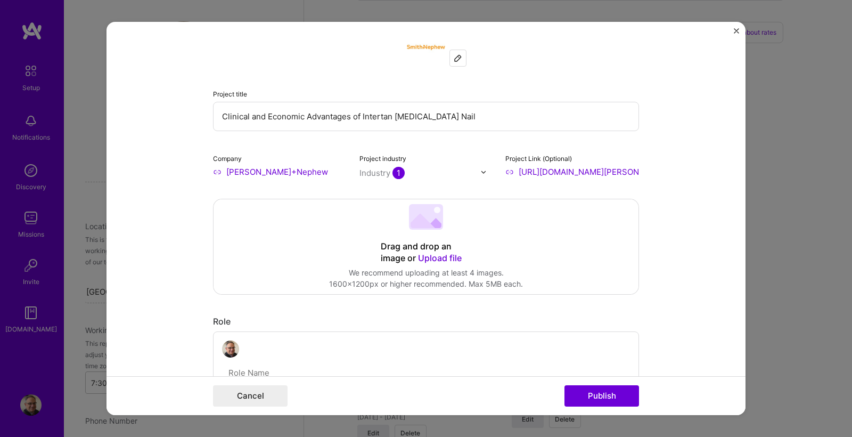
click at [681, 239] on form "Project title Clinical and Economic Advantages of Intertan Hip Fracture Nail Co…" at bounding box center [426, 218] width 639 height 393
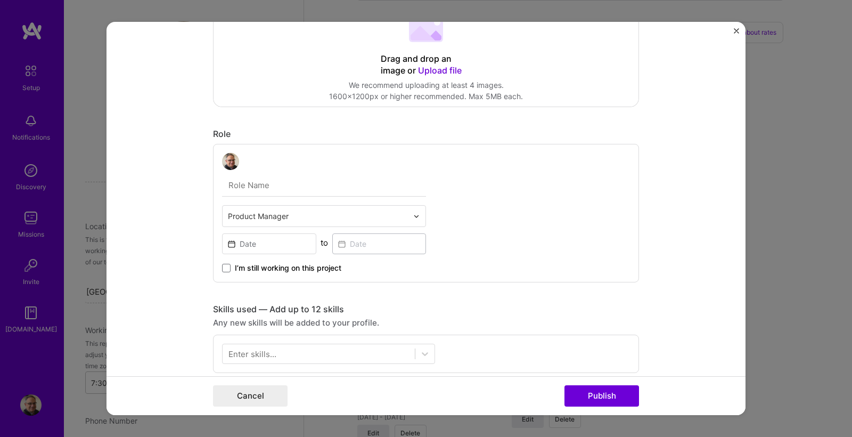
scroll to position [203, 0]
type input "Sr. Director of Global Marketing"
click at [444, 225] on div "Sr. Director of Global Marketing Product Manager to I’m still working on this p…" at bounding box center [426, 212] width 426 height 138
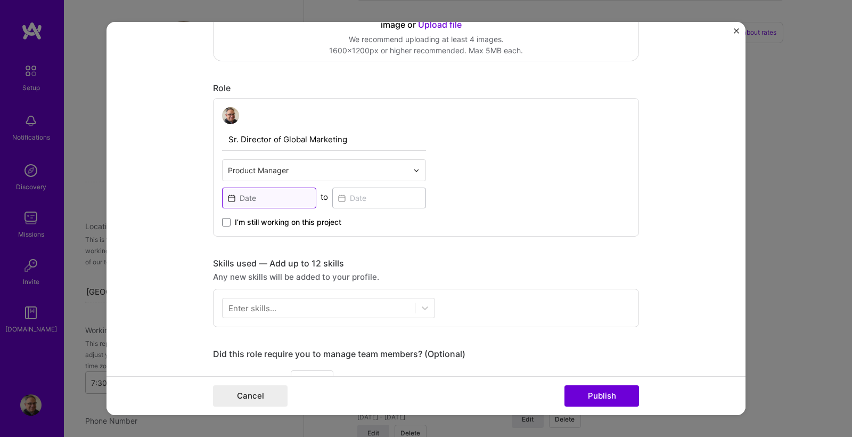
click at [251, 197] on input at bounding box center [269, 197] width 94 height 21
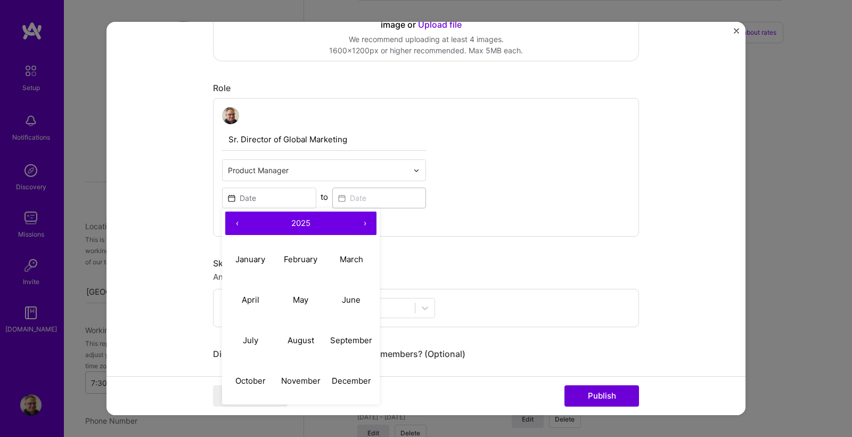
click at [238, 226] on button "‹" at bounding box center [236, 222] width 23 height 23
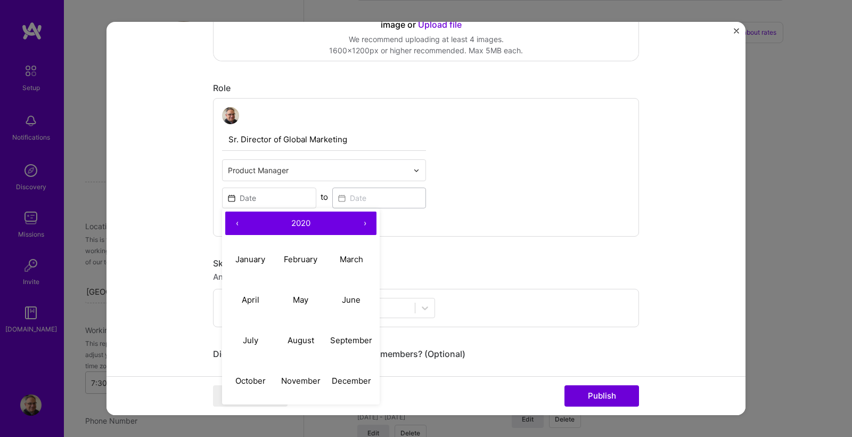
click at [238, 226] on button "‹" at bounding box center [236, 222] width 23 height 23
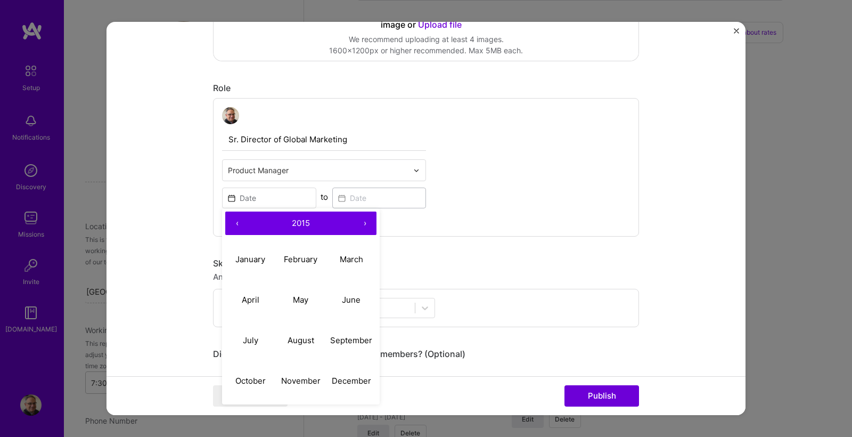
click at [238, 226] on button "‹" at bounding box center [236, 222] width 23 height 23
click at [248, 257] on abbr "January" at bounding box center [250, 259] width 30 height 10
type input "Jan, 2014"
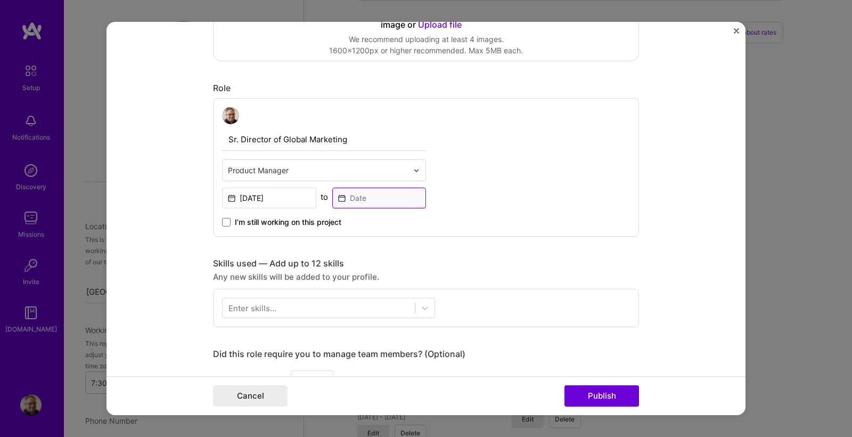
click at [367, 198] on input at bounding box center [379, 197] width 94 height 21
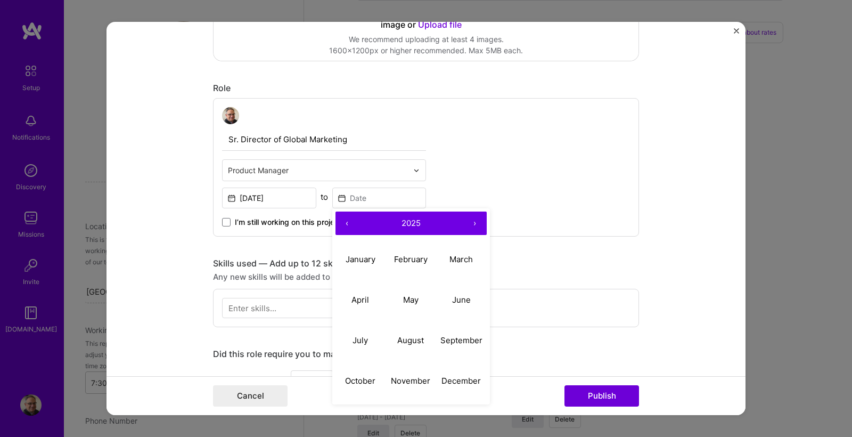
click at [346, 224] on button "‹" at bounding box center [347, 222] width 23 height 23
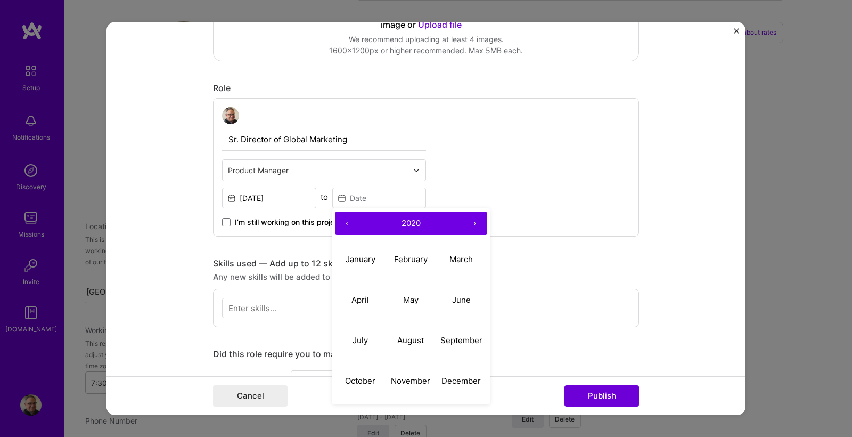
click at [346, 224] on button "‹" at bounding box center [347, 222] width 23 height 23
click at [451, 343] on abbr "September" at bounding box center [462, 340] width 42 height 10
type input "Sep, 2019"
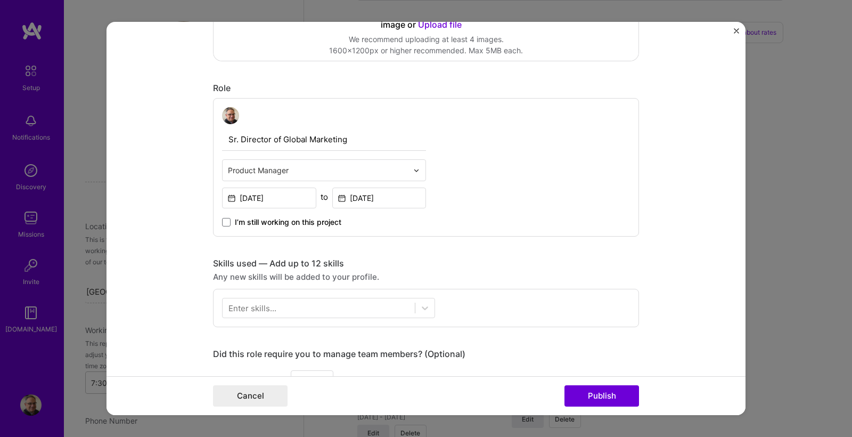
click at [417, 253] on div "Project title Clinical and Economic Advantages of Intertan Hip Fracture Nail Co…" at bounding box center [426, 314] width 426 height 1038
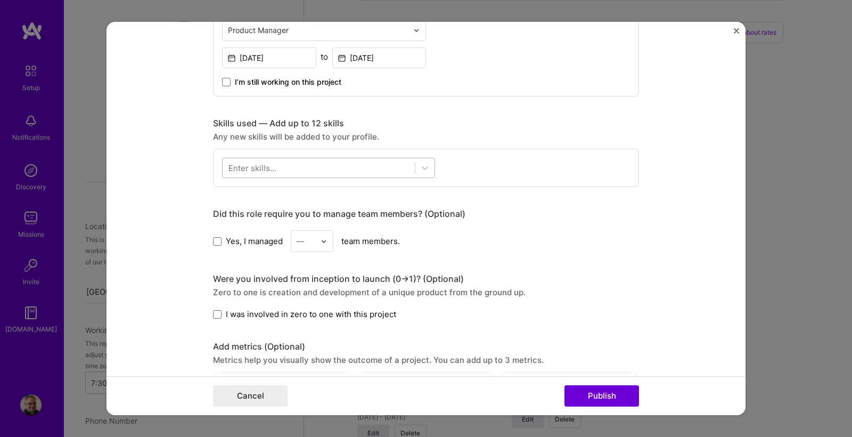
scroll to position [399, 0]
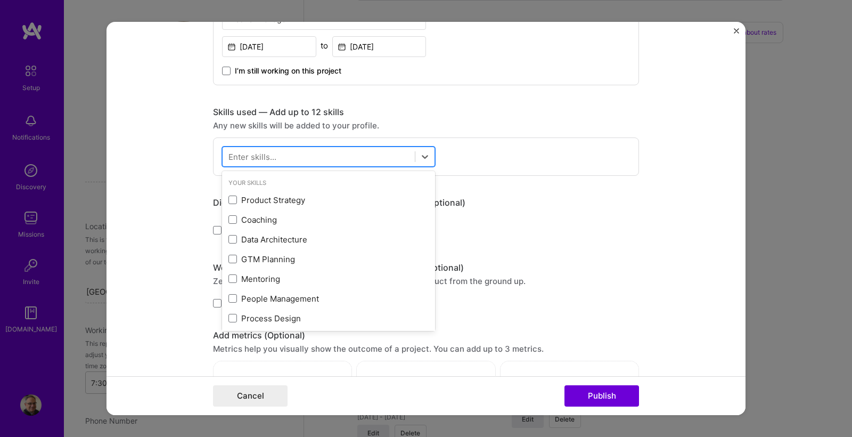
click at [303, 156] on div at bounding box center [319, 157] width 192 height 18
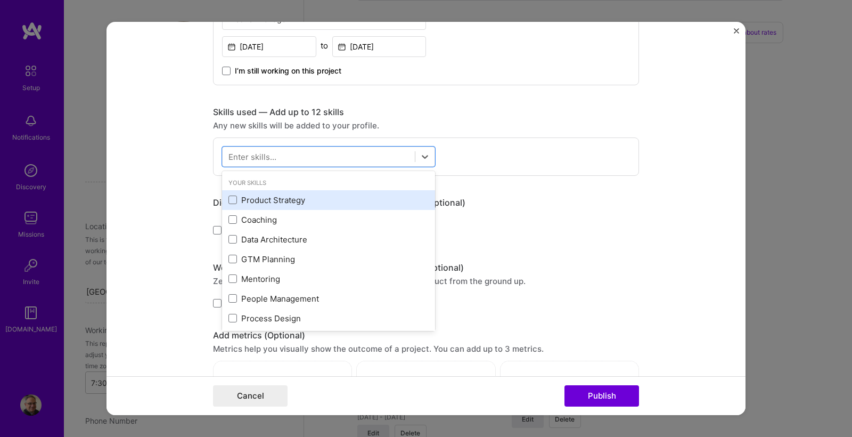
click at [270, 203] on div "Product Strategy" at bounding box center [329, 199] width 200 height 11
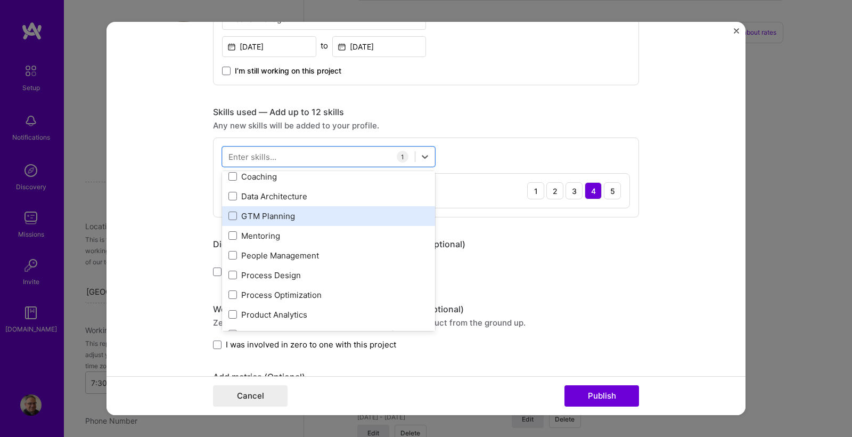
scroll to position [44, 0]
click at [276, 216] on div "GTM Planning" at bounding box center [329, 214] width 200 height 11
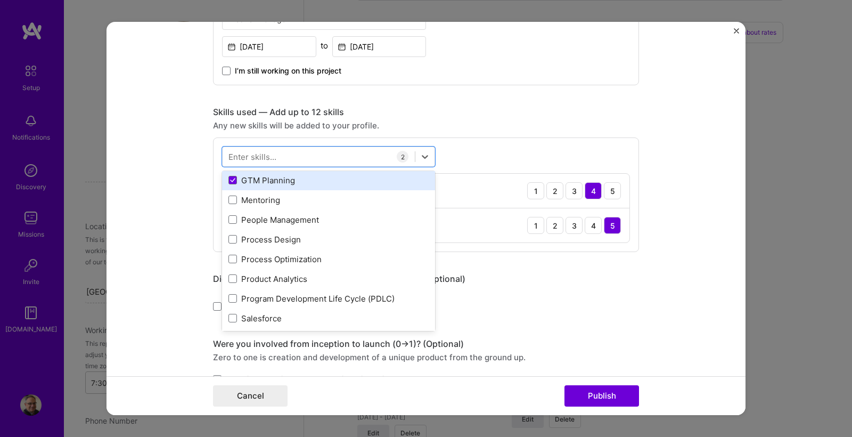
scroll to position [87, 0]
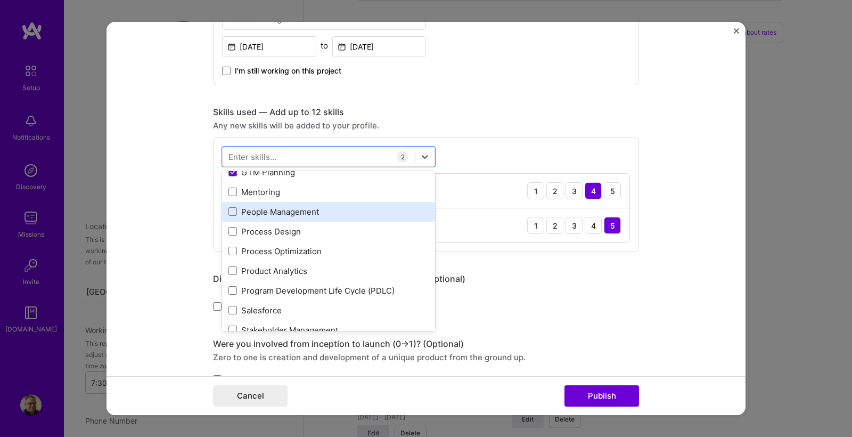
click at [276, 217] on div "People Management" at bounding box center [328, 212] width 213 height 20
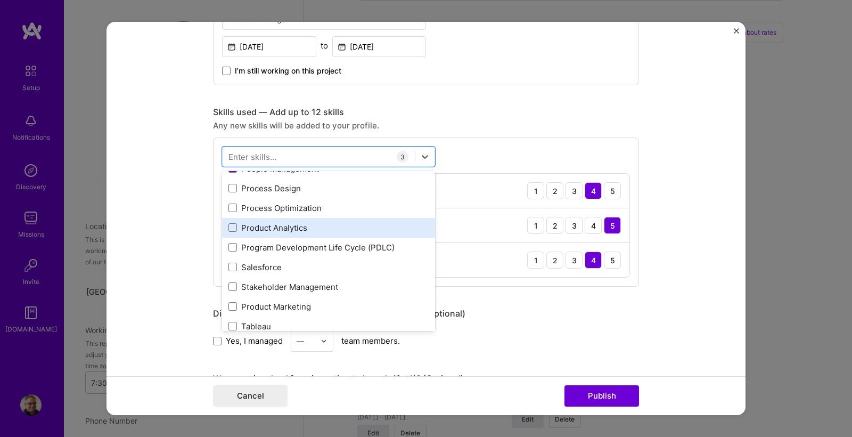
scroll to position [140, 0]
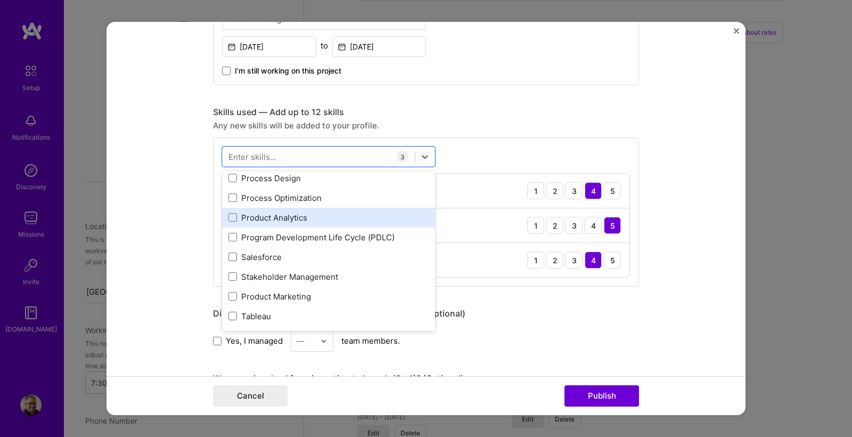
click at [278, 221] on div "Product Analytics" at bounding box center [329, 217] width 200 height 11
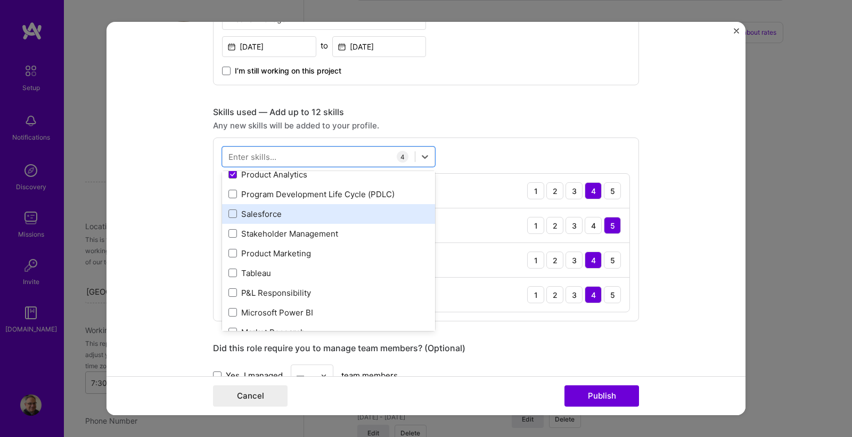
scroll to position [184, 0]
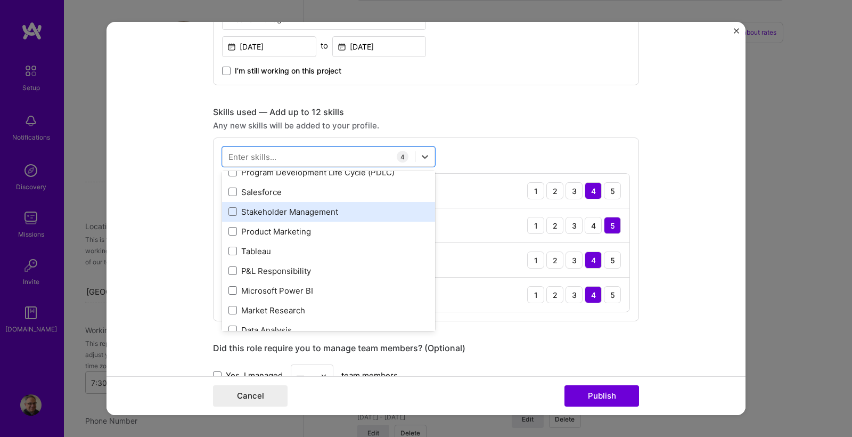
click at [265, 213] on div "Stakeholder Management" at bounding box center [329, 211] width 200 height 11
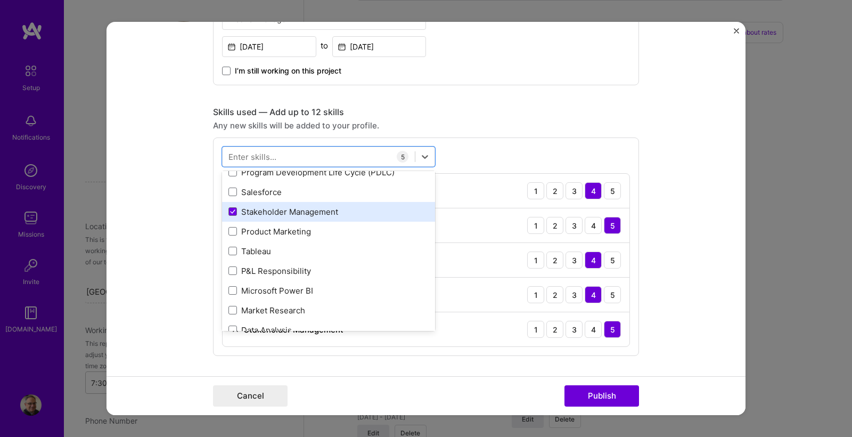
scroll to position [206, 0]
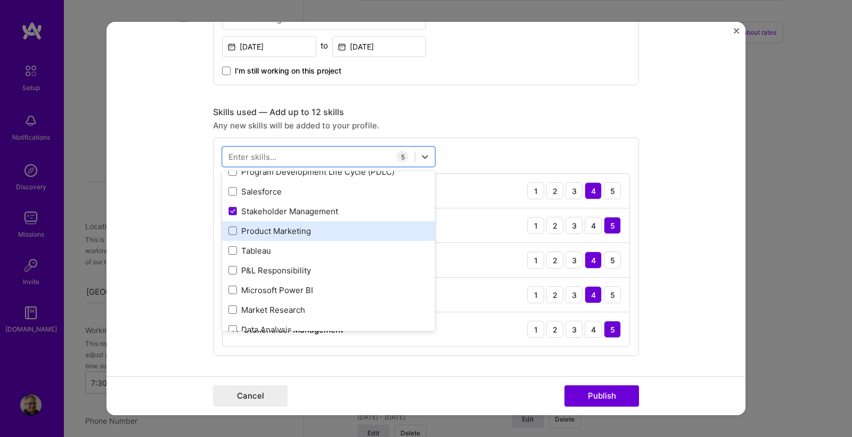
click at [272, 230] on div "Product Marketing" at bounding box center [329, 230] width 200 height 11
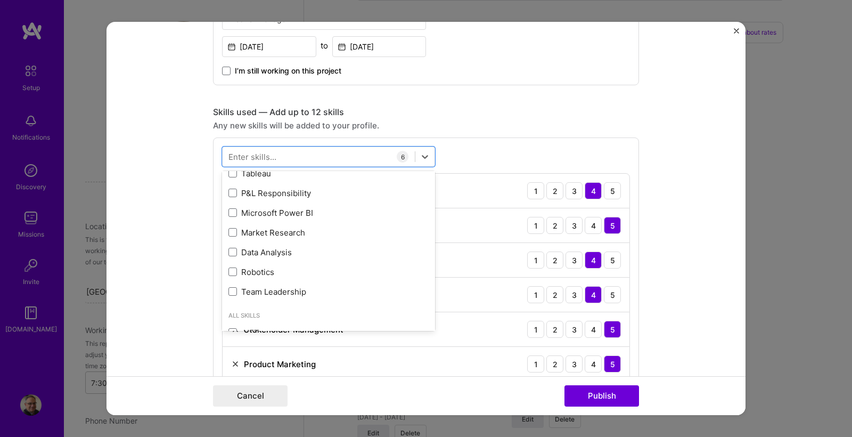
scroll to position [285, 0]
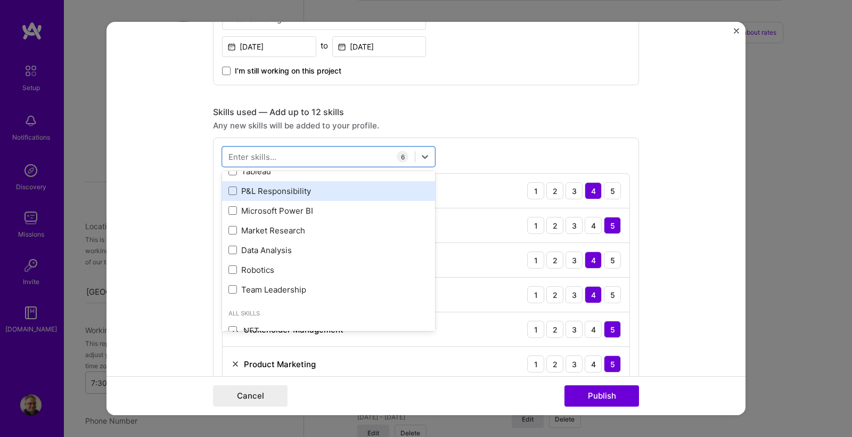
click at [272, 194] on div "P&L Responsibility" at bounding box center [329, 190] width 200 height 11
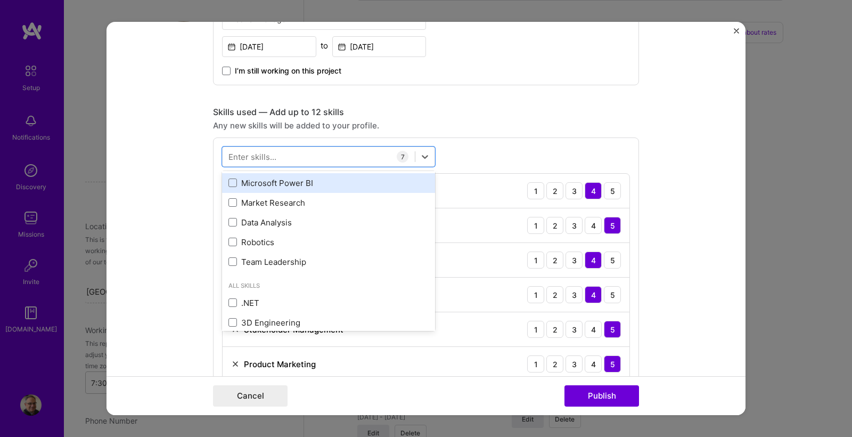
scroll to position [314, 0]
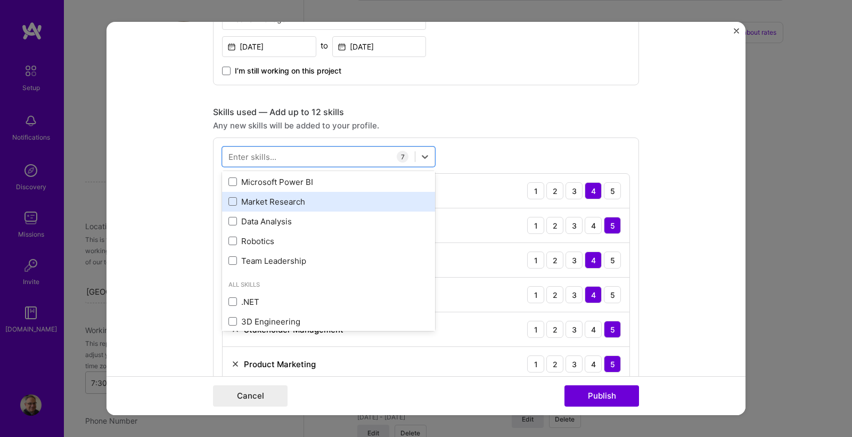
click at [281, 206] on div "Market Research" at bounding box center [329, 201] width 200 height 11
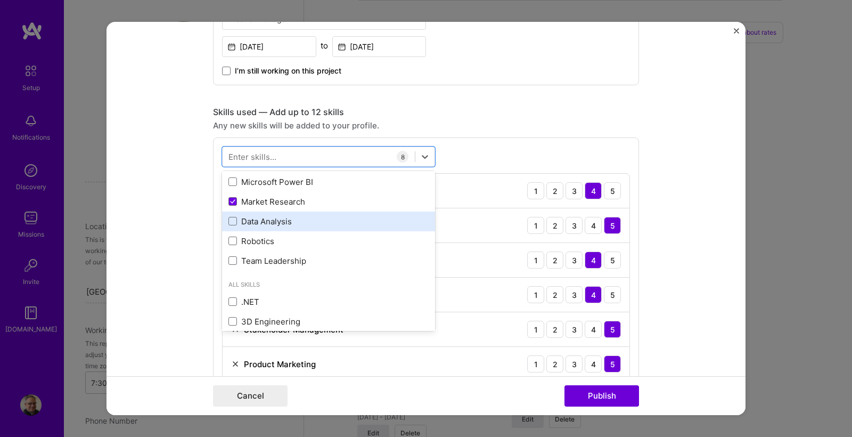
click at [284, 218] on div "Data Analysis" at bounding box center [329, 221] width 200 height 11
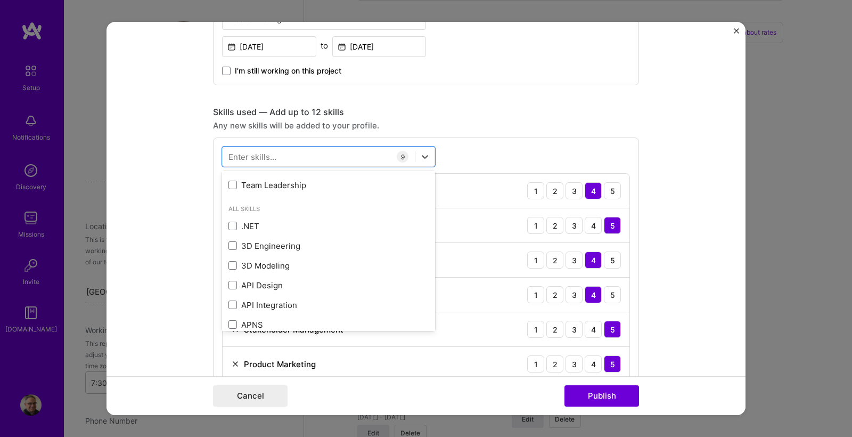
scroll to position [391, 0]
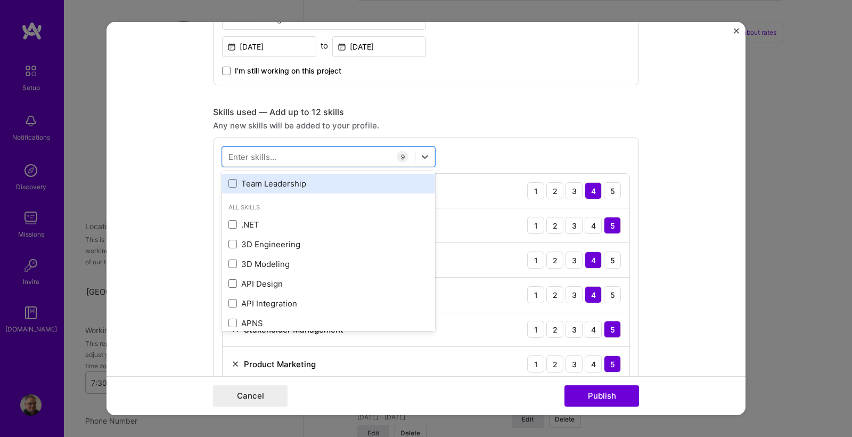
click at [271, 186] on div "Team Leadership" at bounding box center [329, 183] width 200 height 11
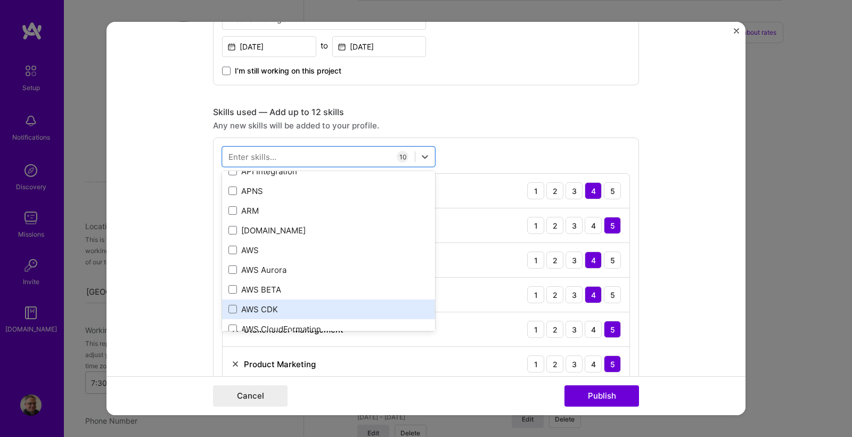
scroll to position [505, 0]
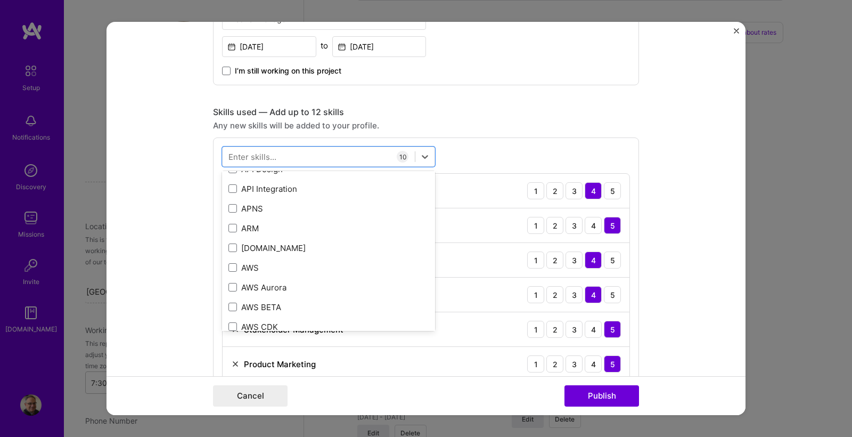
click at [707, 196] on form "Project title Clinical and Economic Advantages of Intertan Hip Fracture Nail Co…" at bounding box center [426, 218] width 639 height 393
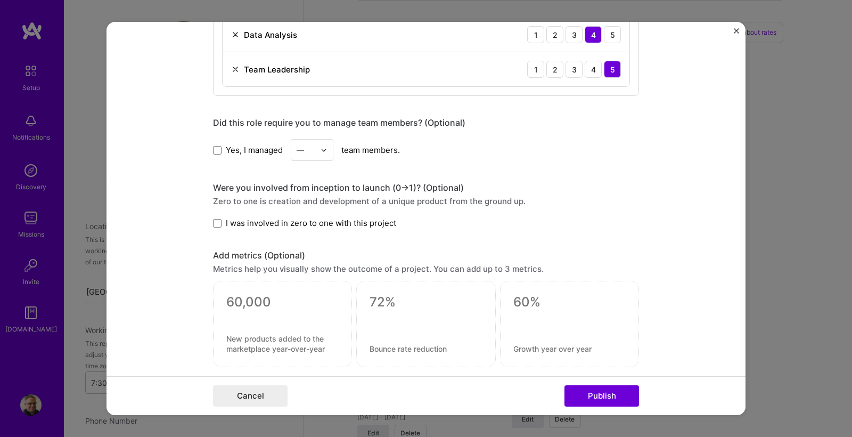
scroll to position [834, 0]
click at [217, 147] on span at bounding box center [217, 149] width 9 height 9
click at [0, 0] on input "Yes, I managed" at bounding box center [0, 0] width 0 height 0
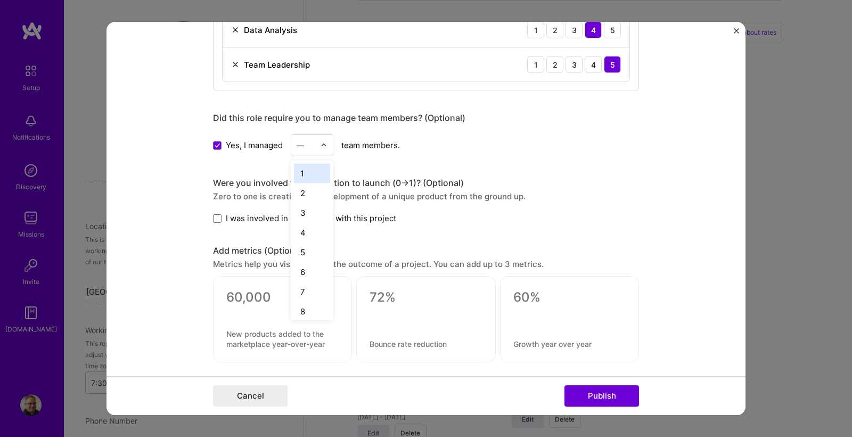
click at [324, 146] on img at bounding box center [324, 145] width 6 height 6
click at [313, 192] on div "10" at bounding box center [312, 192] width 36 height 20
click at [190, 205] on form "Project title Clinical and Economic Advantages of Intertan Hip Fracture Nail Co…" at bounding box center [426, 218] width 639 height 393
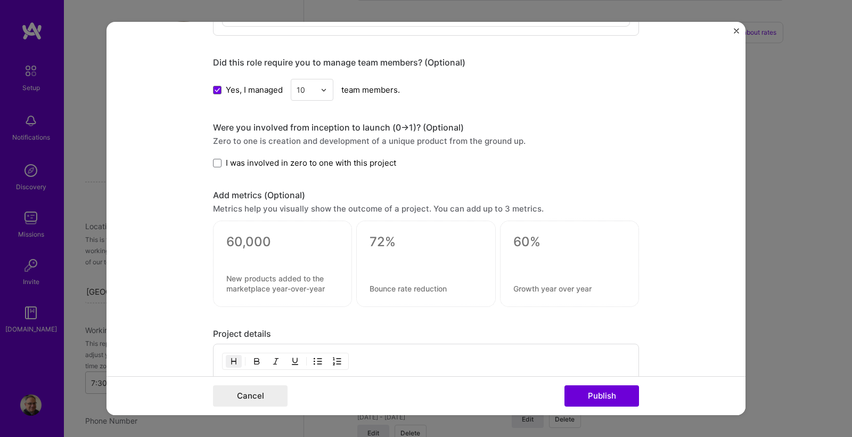
scroll to position [893, 0]
click at [217, 161] on span at bounding box center [217, 162] width 9 height 9
click at [0, 0] on input "I was involved in zero to one with this project" at bounding box center [0, 0] width 0 height 0
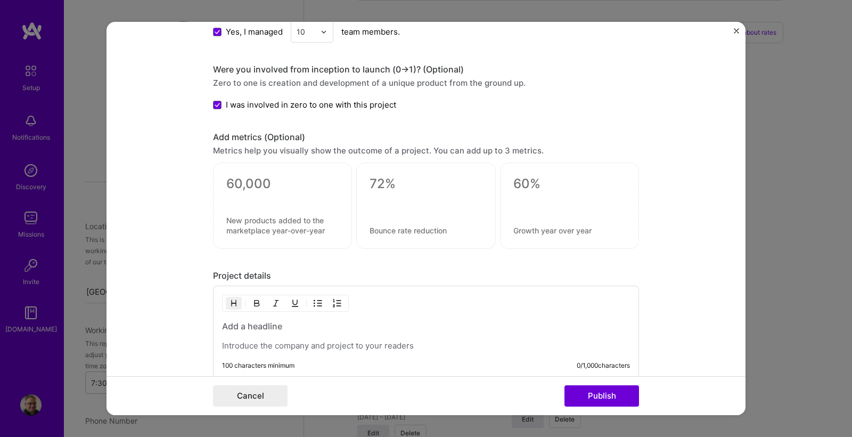
scroll to position [947, 0]
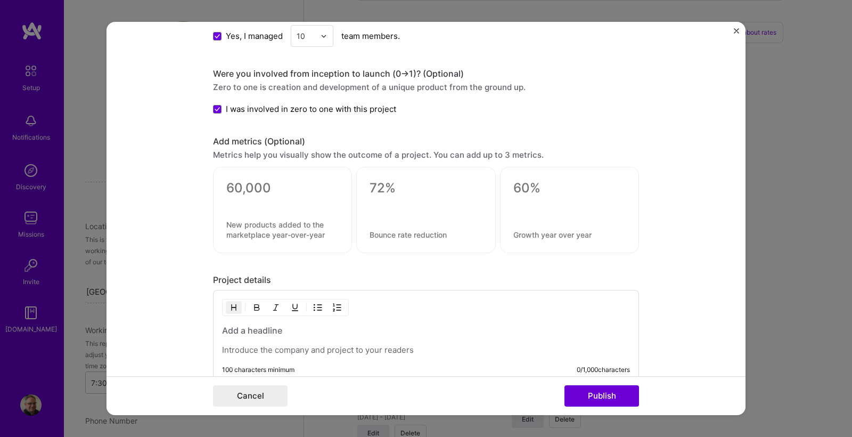
click at [259, 189] on textarea at bounding box center [282, 188] width 112 height 16
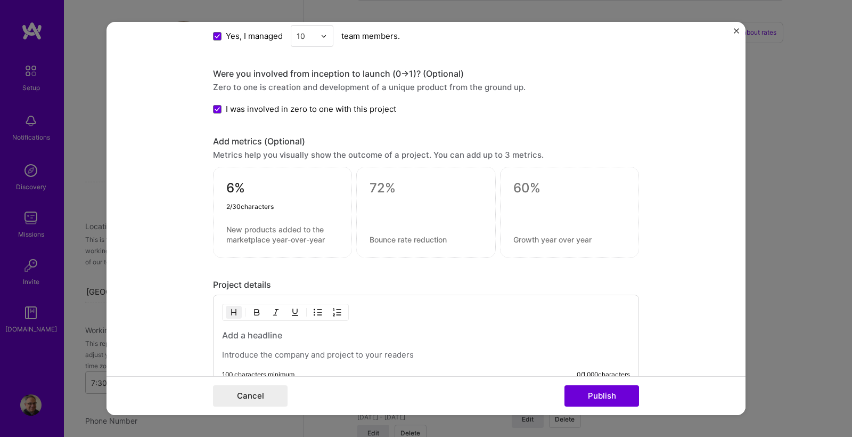
click at [241, 232] on textarea at bounding box center [282, 234] width 112 height 20
click at [228, 184] on textarea "6%" at bounding box center [282, 190] width 112 height 21
type textarea "66%"
drag, startPoint x: 229, startPoint y: 229, endPoint x: 250, endPoint y: 246, distance: 27.3
click at [230, 230] on textarea at bounding box center [282, 234] width 112 height 20
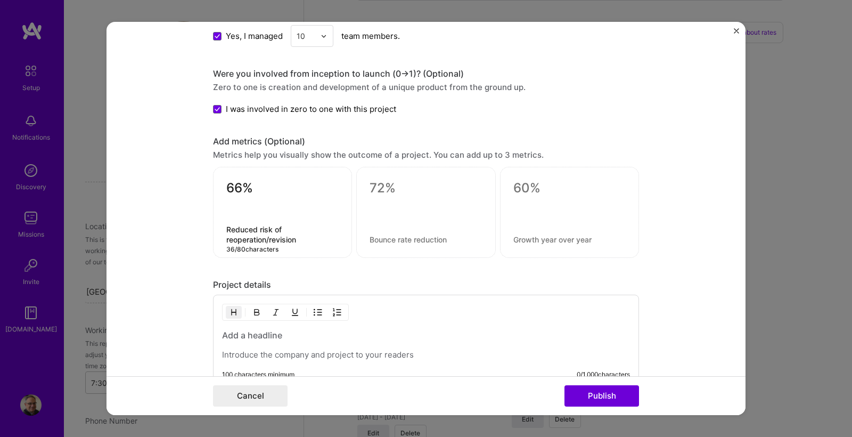
type textarea "Reduced risk of reoperation/revision"
click at [375, 242] on div at bounding box center [425, 212] width 139 height 91
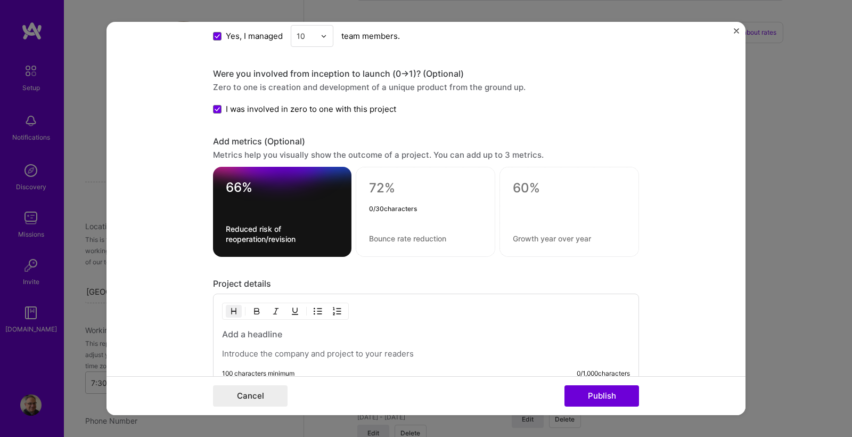
click at [381, 180] on textarea at bounding box center [425, 188] width 113 height 16
type textarea "52%"
drag, startPoint x: 369, startPoint y: 238, endPoint x: 381, endPoint y: 249, distance: 16.6
click at [370, 239] on textarea at bounding box center [425, 238] width 113 height 10
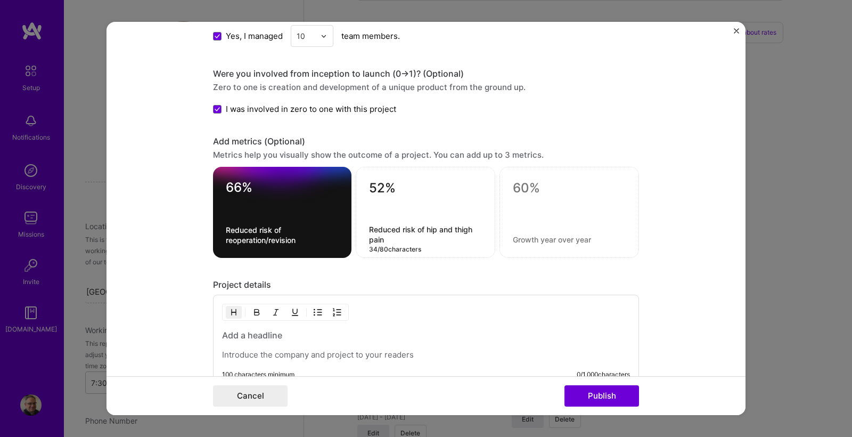
type textarea "Reduced risk of hip and thigh pain"
click at [520, 235] on textarea at bounding box center [569, 239] width 113 height 10
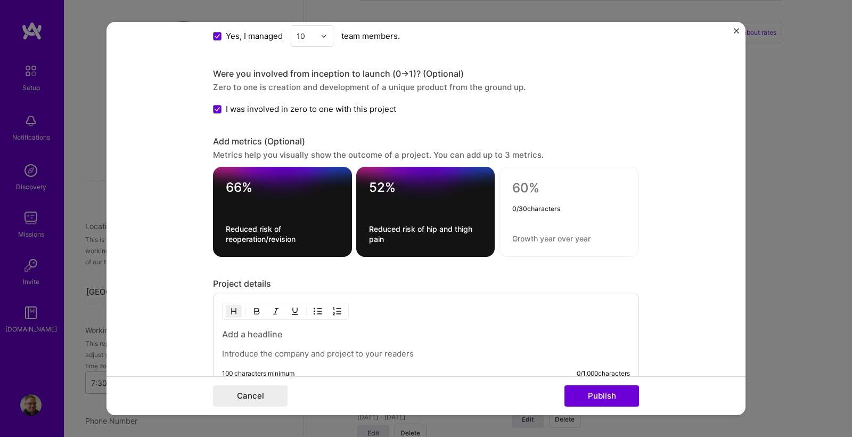
click at [541, 191] on textarea at bounding box center [568, 188] width 113 height 16
type textarea "$1,000"
click at [515, 239] on textarea at bounding box center [568, 238] width 113 height 10
type textarea "Reduction in hospital costs"
click at [555, 187] on textarea "$1,000" at bounding box center [568, 190] width 113 height 21
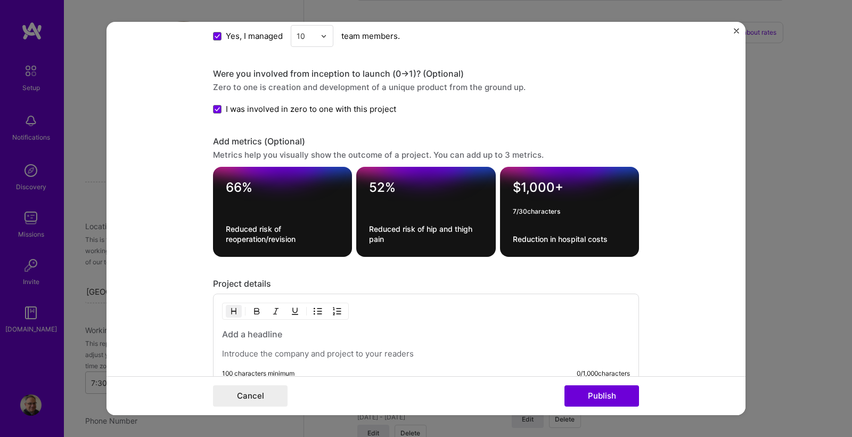
type textarea "$1,000+"
click at [616, 242] on textarea "Reduction in hospital costs" at bounding box center [569, 239] width 113 height 10
type textarea "Reduction in hospital costs per procedure"
click at [688, 273] on form "Project title Clinical and Economic Advantages of Intertan Hip Fracture Nail Co…" at bounding box center [426, 218] width 639 height 393
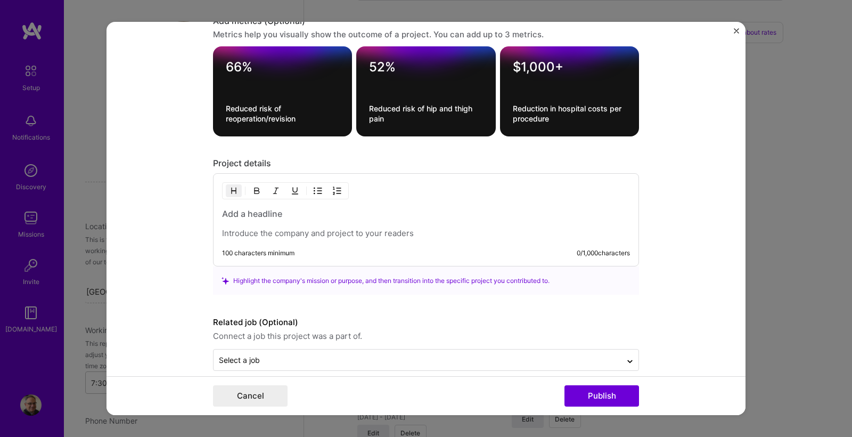
scroll to position [1068, 0]
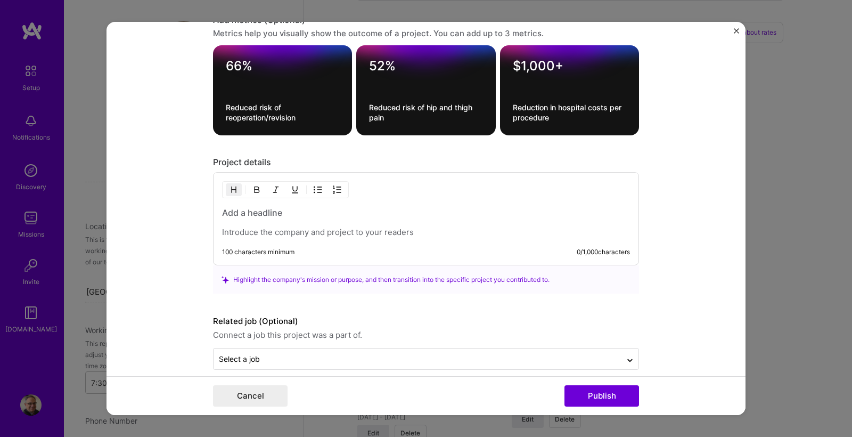
click at [225, 214] on h3 at bounding box center [426, 213] width 408 height 12
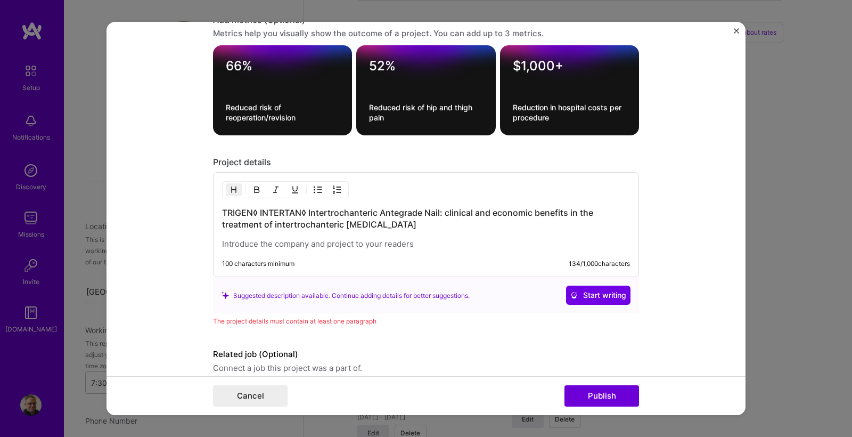
click at [222, 243] on p at bounding box center [426, 244] width 408 height 11
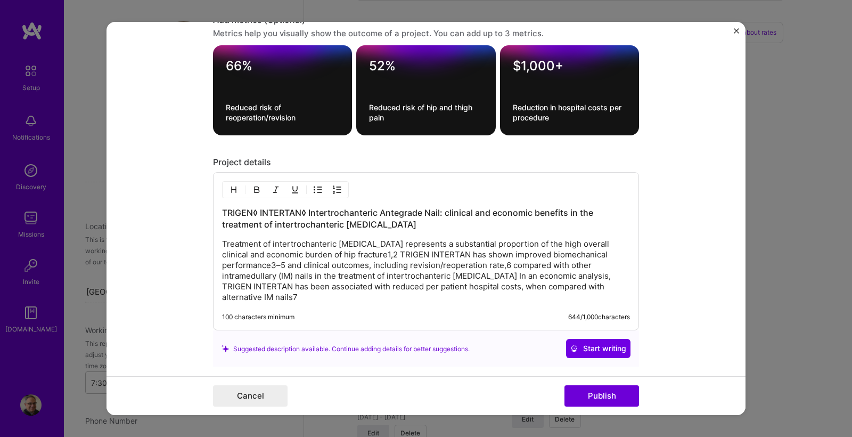
click at [371, 257] on p "Treatment of intertrochanteric hip fractures represents a substantial proportio…" at bounding box center [426, 271] width 408 height 64
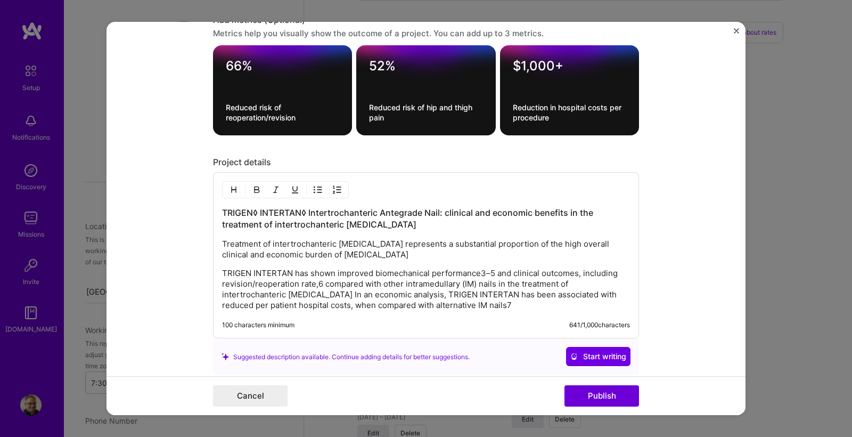
click at [323, 285] on p "TRIGEN INTERTAN has shown improved biomechanical performance3–5 and clinical ou…" at bounding box center [426, 289] width 408 height 43
drag, startPoint x: 417, startPoint y: 297, endPoint x: 417, endPoint y: 319, distance: 22.4
click at [417, 297] on p "TRIGEN INTERTAN has shown improved biomechanical performance3–5 and clinical ou…" at bounding box center [426, 289] width 408 height 43
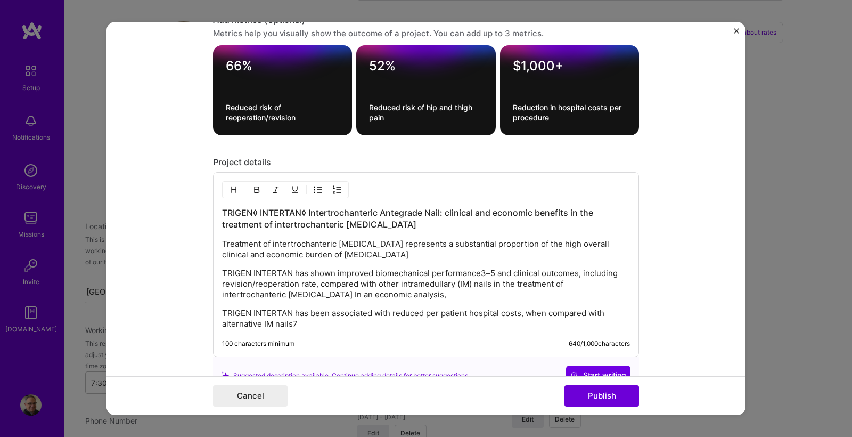
click at [417, 297] on p "TRIGEN INTERTAN has shown improved biomechanical performance3–5 and clinical ou…" at bounding box center [426, 284] width 408 height 32
click at [388, 327] on p "TRIGEN INTERTAN has been associated with reduced per patient hospital costs, wh…" at bounding box center [426, 318] width 408 height 21
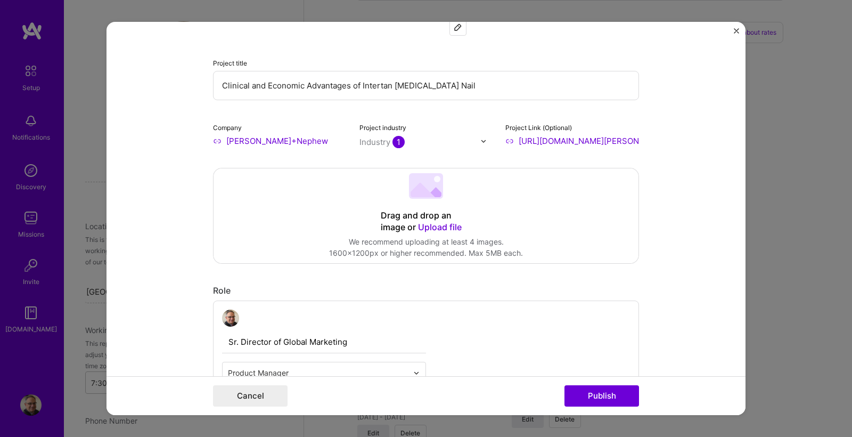
scroll to position [0, 0]
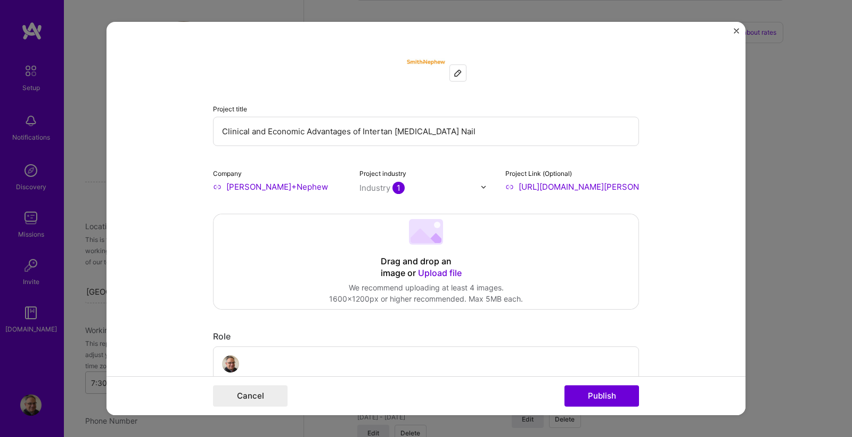
click at [443, 273] on span "Upload file" at bounding box center [440, 272] width 44 height 11
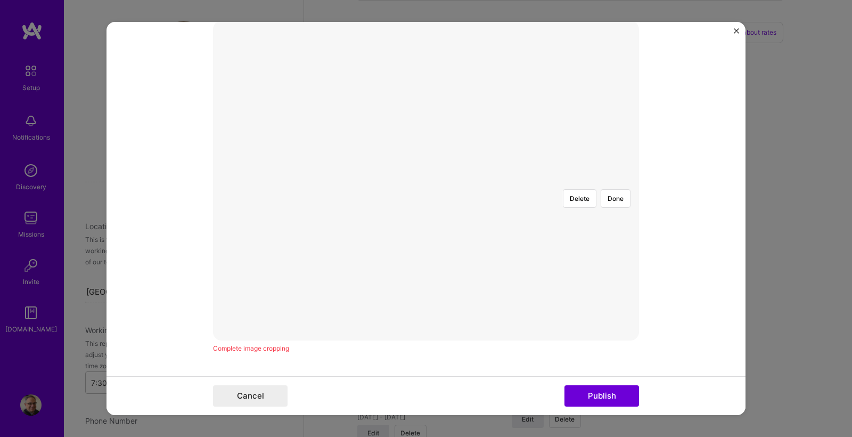
scroll to position [193, 0]
click at [621, 222] on div at bounding box center [726, 259] width 210 height 158
click at [490, 199] on div at bounding box center [595, 259] width 210 height 158
click at [426, 214] on div at bounding box center [531, 259] width 210 height 158
click at [426, 180] on img at bounding box center [426, 180] width 0 height 0
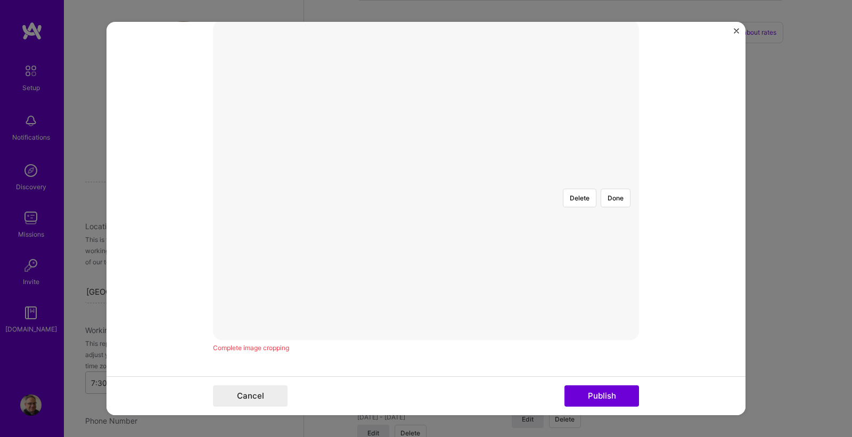
drag, startPoint x: 423, startPoint y: 102, endPoint x: 452, endPoint y: 95, distance: 29.6
click at [452, 95] on div "Delete Done" at bounding box center [426, 180] width 426 height 320
click at [426, 195] on div at bounding box center [531, 259] width 210 height 158
click at [447, 271] on div "Delete Done" at bounding box center [426, 180] width 426 height 320
click at [477, 260] on div "Delete Done" at bounding box center [426, 180] width 426 height 320
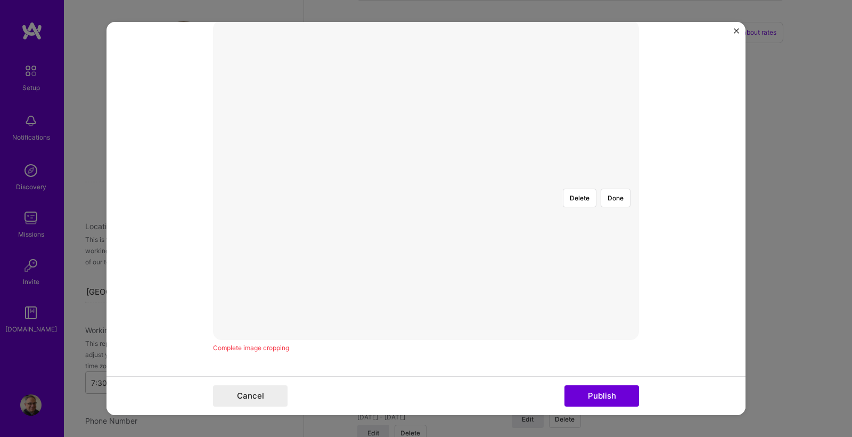
drag, startPoint x: 423, startPoint y: 245, endPoint x: 429, endPoint y: 244, distance: 5.9
click at [574, 192] on button "Delete" at bounding box center [580, 201] width 34 height 19
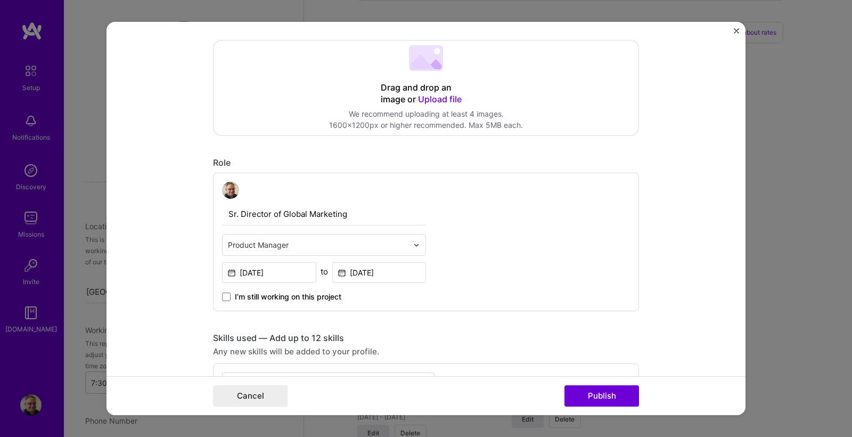
scroll to position [173, 0]
click at [454, 100] on span "Upload file" at bounding box center [440, 99] width 44 height 11
click at [445, 97] on span "Upload file" at bounding box center [440, 99] width 44 height 11
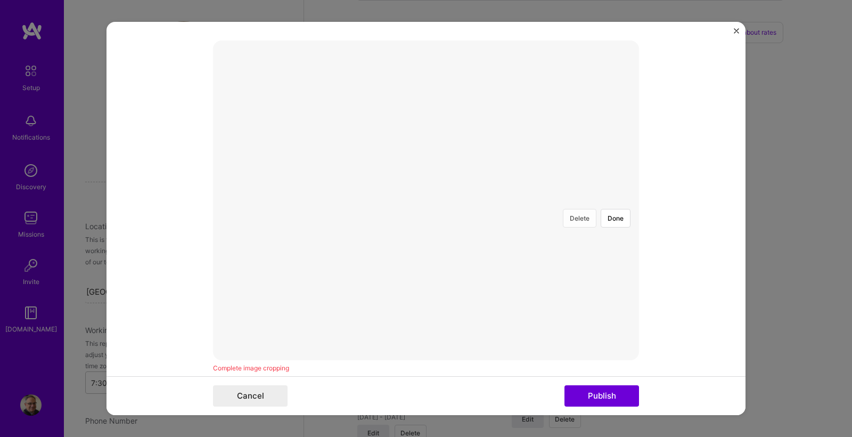
click at [587, 209] on button "Delete" at bounding box center [580, 218] width 34 height 19
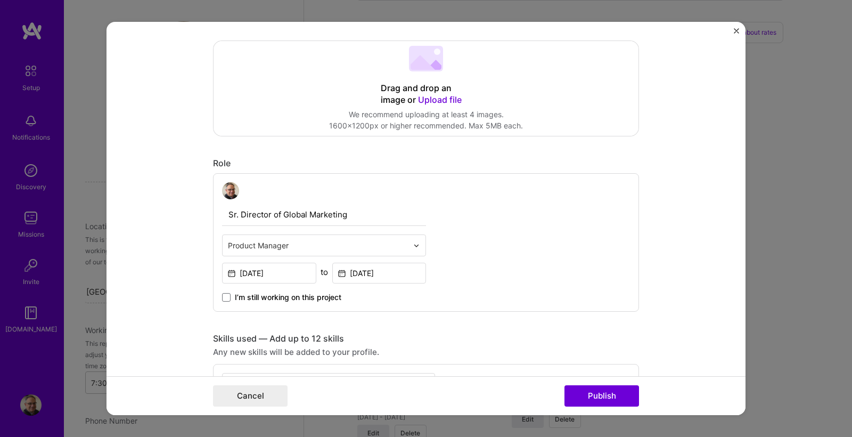
click at [440, 99] on span "Upload file" at bounding box center [440, 99] width 44 height 11
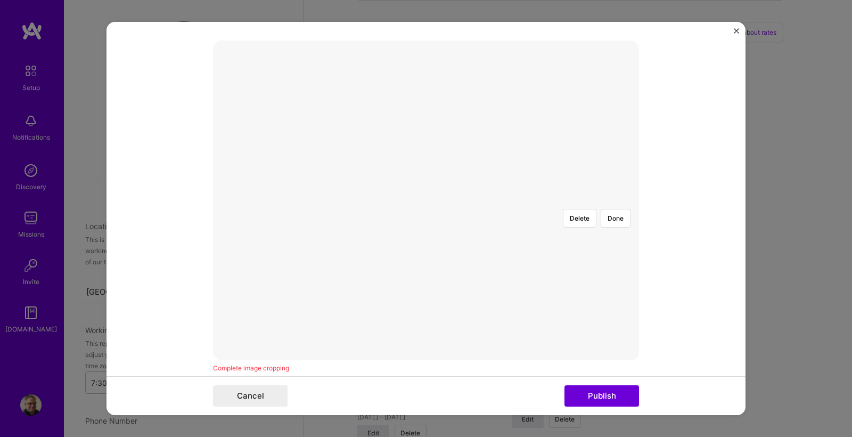
click at [557, 219] on div at bounding box center [627, 252] width 140 height 105
click at [557, 206] on div at bounding box center [627, 252] width 140 height 105
click at [615, 174] on button "Done" at bounding box center [616, 183] width 30 height 19
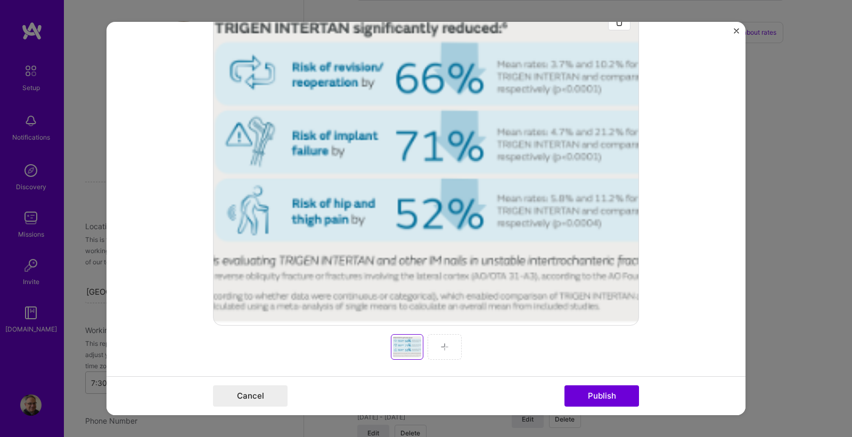
click at [447, 349] on img at bounding box center [445, 346] width 9 height 9
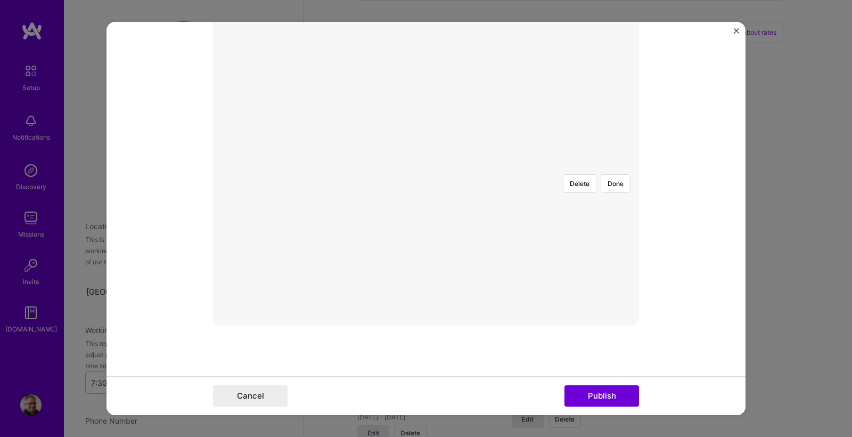
click at [426, 184] on div at bounding box center [598, 295] width 345 height 259
click at [426, 193] on div at bounding box center [598, 295] width 345 height 259
click at [426, 208] on div at bounding box center [598, 295] width 345 height 259
click at [426, 221] on div at bounding box center [598, 295] width 345 height 259
click at [426, 166] on div at bounding box center [426, 166] width 0 height 0
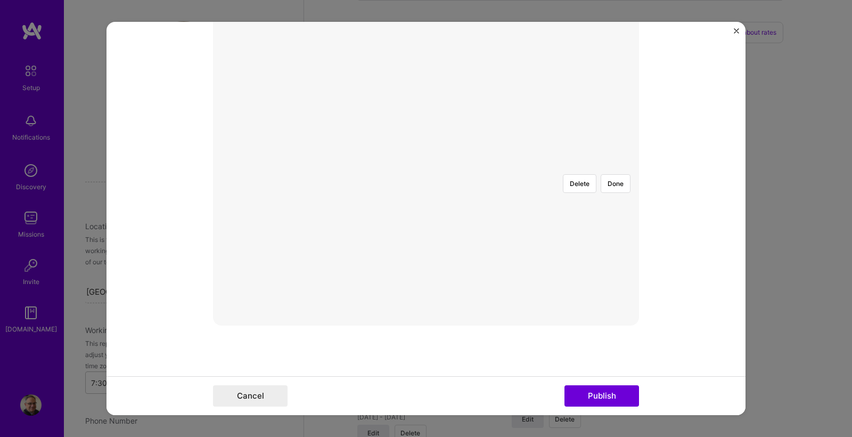
click at [429, 167] on div at bounding box center [545, 254] width 233 height 175
click at [426, 181] on div at bounding box center [542, 253] width 233 height 175
click at [426, 194] on div at bounding box center [542, 253] width 233 height 175
click at [466, 172] on div at bounding box center [562, 238] width 193 height 145
click at [440, 166] on div at bounding box center [536, 238] width 193 height 145
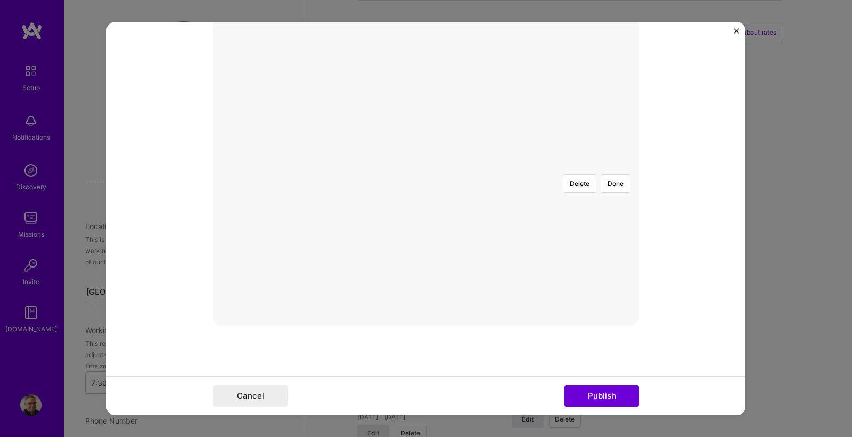
click at [441, 167] on div at bounding box center [537, 238] width 193 height 145
click at [441, 166] on div at bounding box center [535, 237] width 189 height 142
click at [611, 173] on button "Done" at bounding box center [616, 182] width 30 height 19
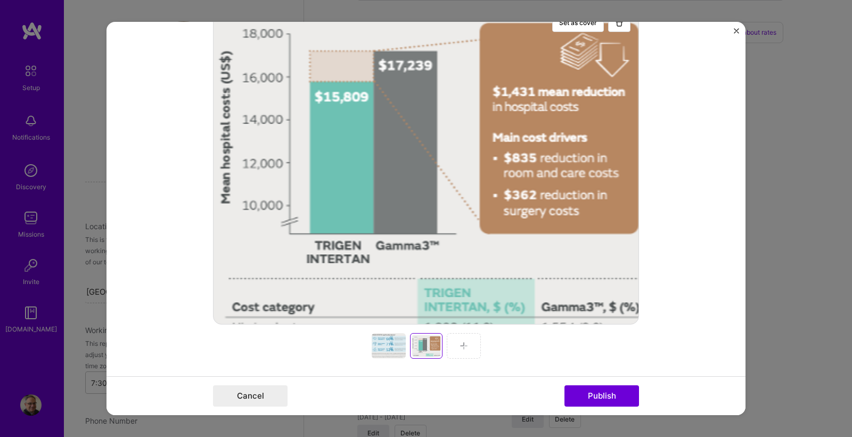
click at [418, 291] on div at bounding box center [426, 165] width 426 height 320
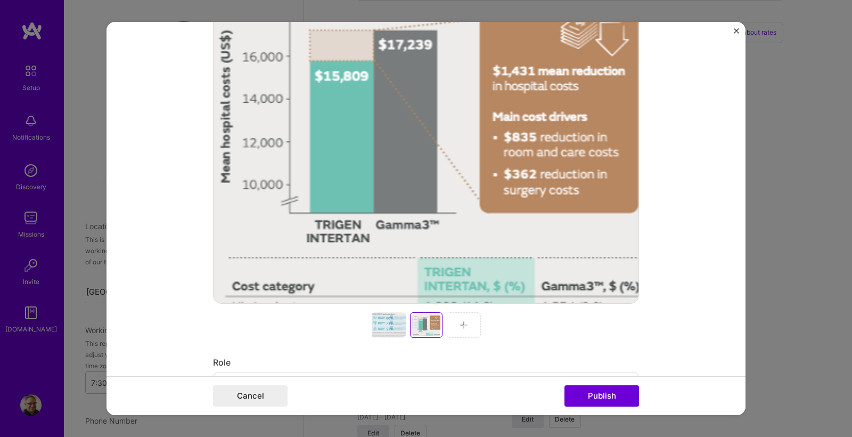
scroll to position [234, 0]
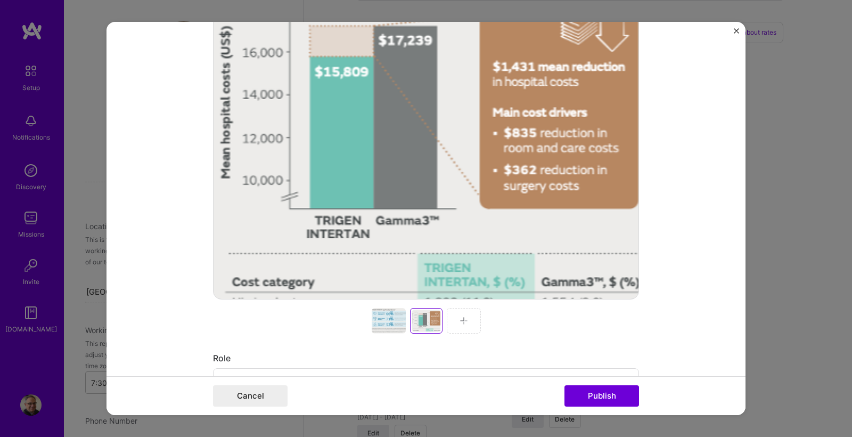
click at [463, 322] on img at bounding box center [464, 320] width 9 height 9
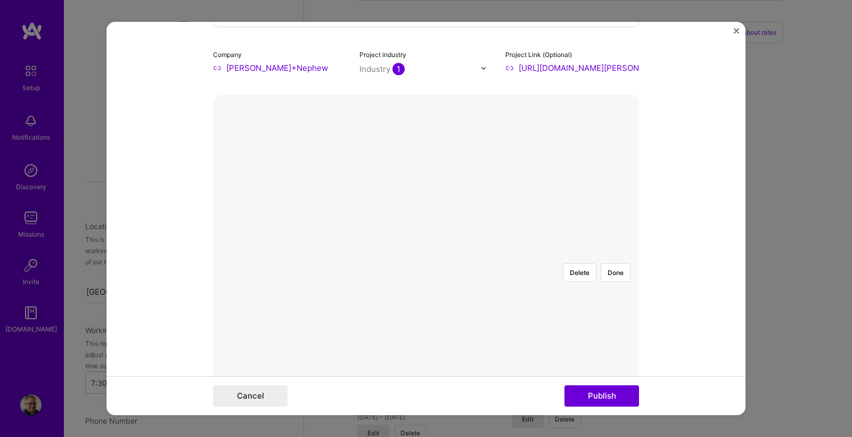
scroll to position [120, 0]
click at [642, 255] on div at bounding box center [718, 312] width 152 height 114
click at [426, 254] on div at bounding box center [426, 254] width 0 height 0
click at [609, 262] on button "Done" at bounding box center [616, 271] width 30 height 19
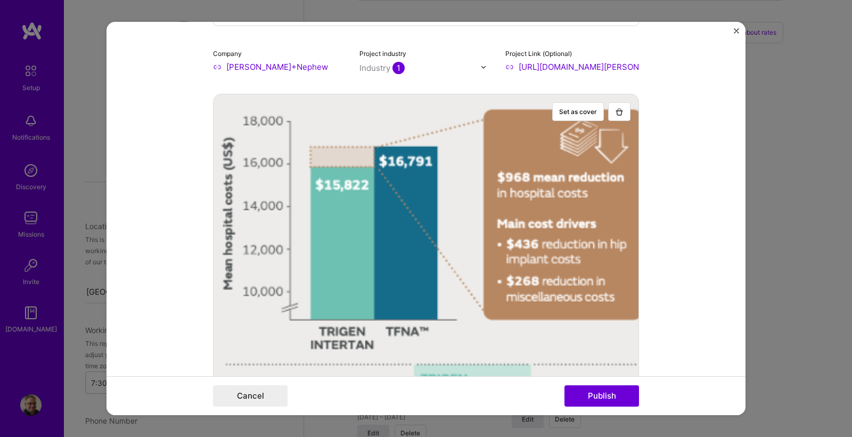
drag, startPoint x: 579, startPoint y: 398, endPoint x: 255, endPoint y: 330, distance: 331.5
click at [579, 398] on button "Publish" at bounding box center [602, 395] width 75 height 21
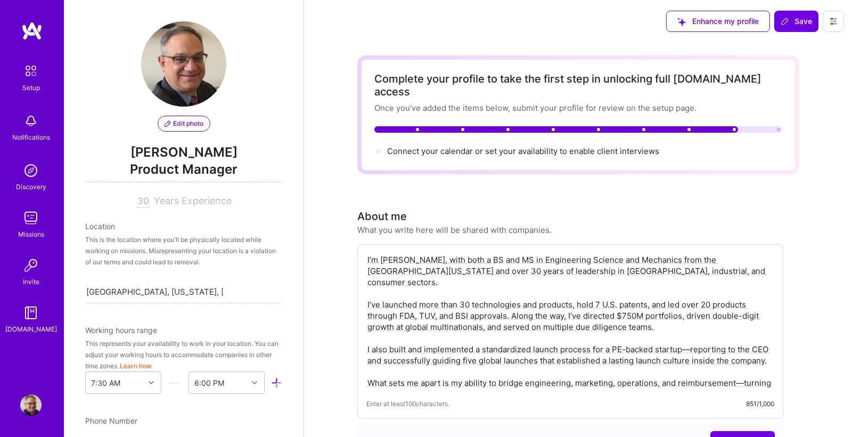
scroll to position [0, 0]
click at [792, 26] on span "Save" at bounding box center [796, 21] width 31 height 11
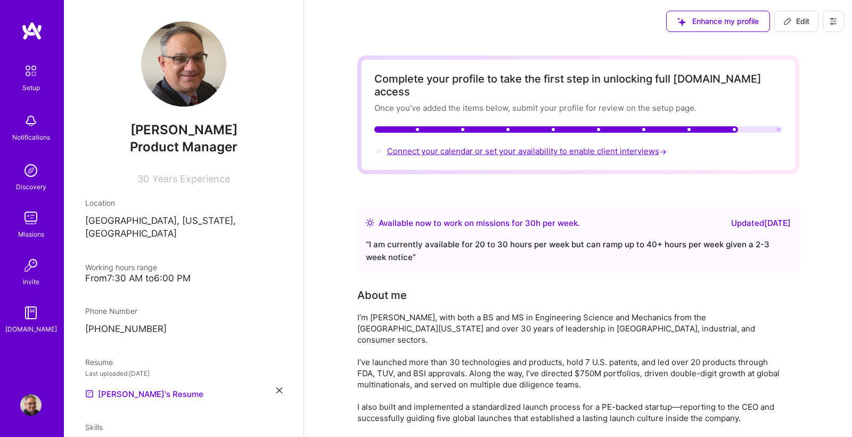
click at [582, 146] on span "Connect your calendar or set your availability to enable client interviews →" at bounding box center [528, 151] width 282 height 10
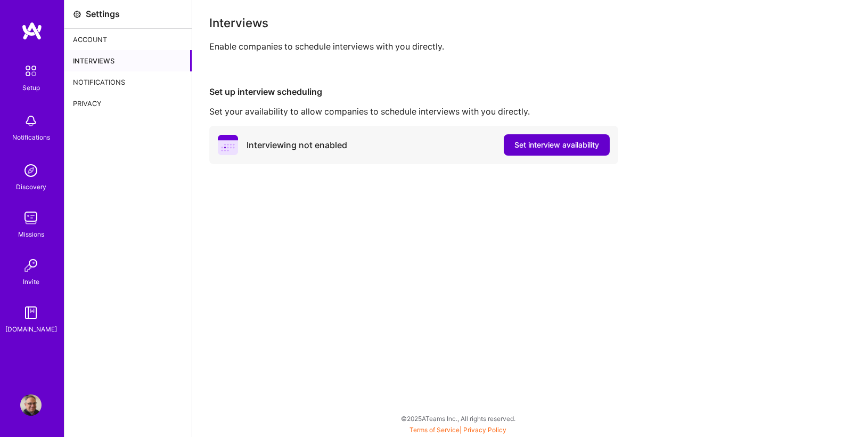
click at [572, 146] on span "Set interview availability" at bounding box center [557, 145] width 85 height 11
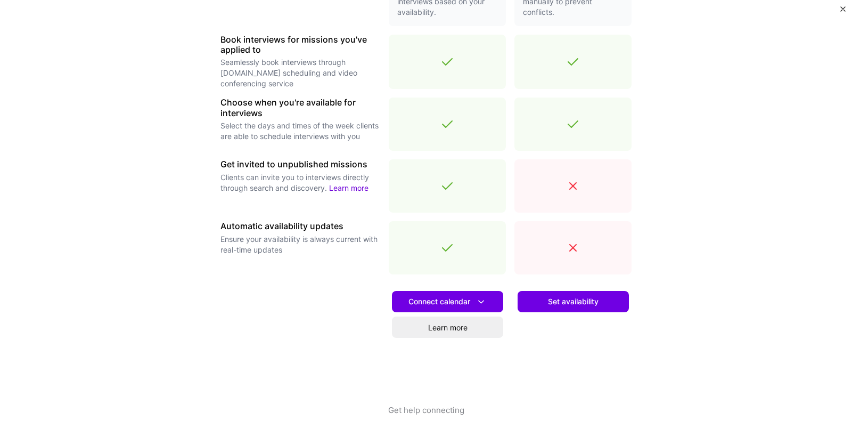
scroll to position [309, 0]
click at [462, 301] on span "Connect calendar" at bounding box center [448, 301] width 78 height 11
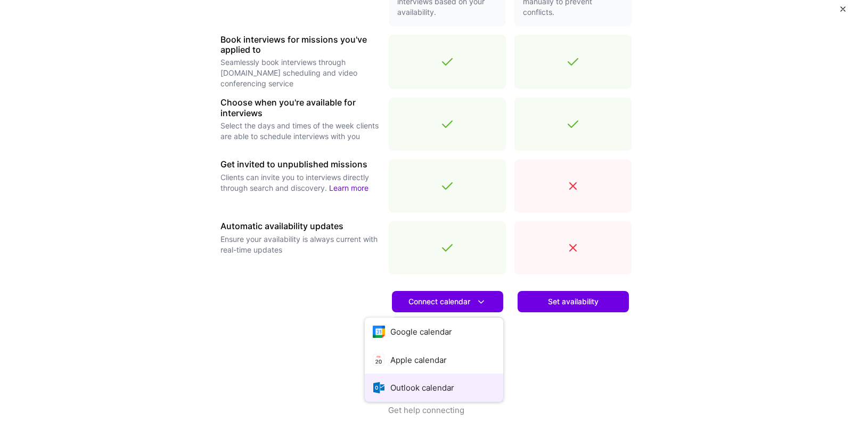
click at [427, 390] on button "Outlook calendar" at bounding box center [434, 387] width 138 height 28
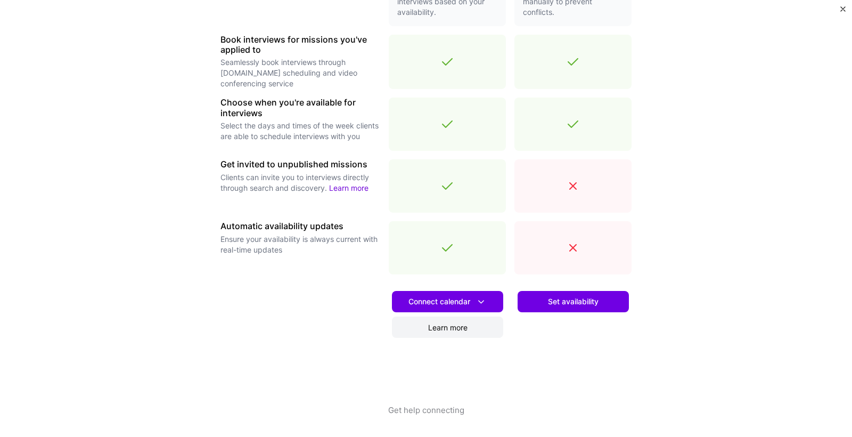
click at [450, 329] on link "Learn more" at bounding box center [447, 326] width 111 height 21
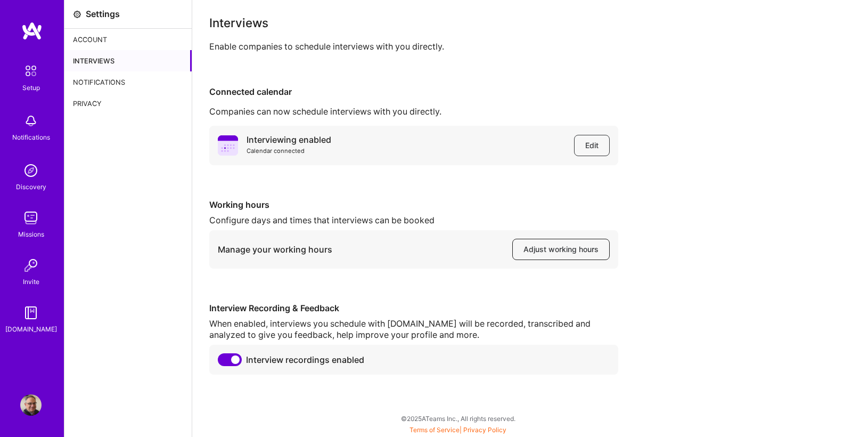
click at [585, 249] on span "Adjust working hours" at bounding box center [561, 249] width 75 height 11
click at [31, 66] on img at bounding box center [31, 71] width 22 height 22
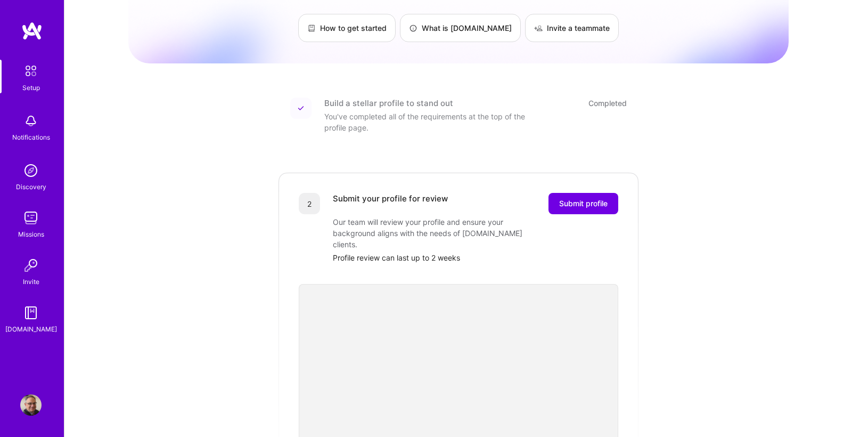
scroll to position [80, 0]
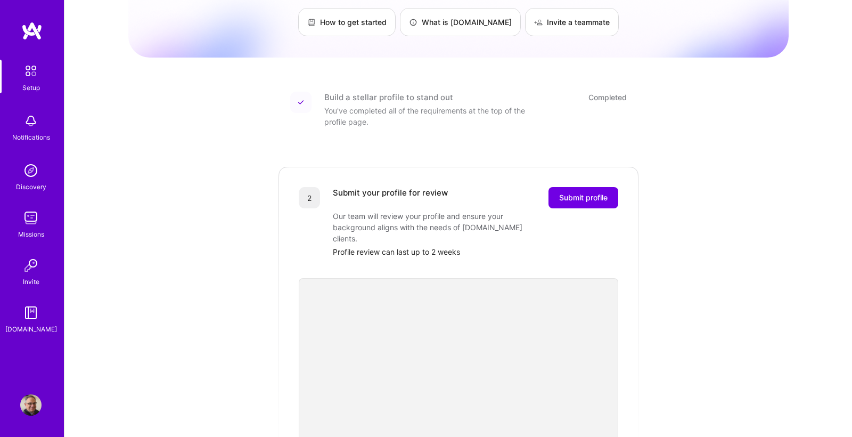
click at [26, 404] on img at bounding box center [30, 404] width 21 height 21
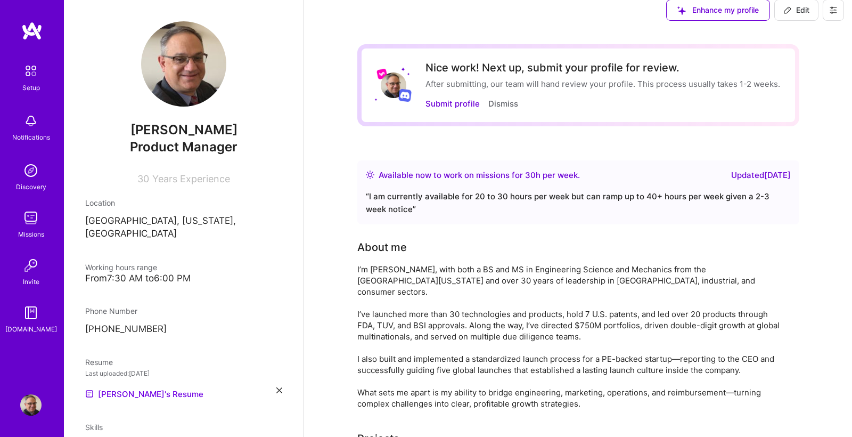
scroll to position [17, 0]
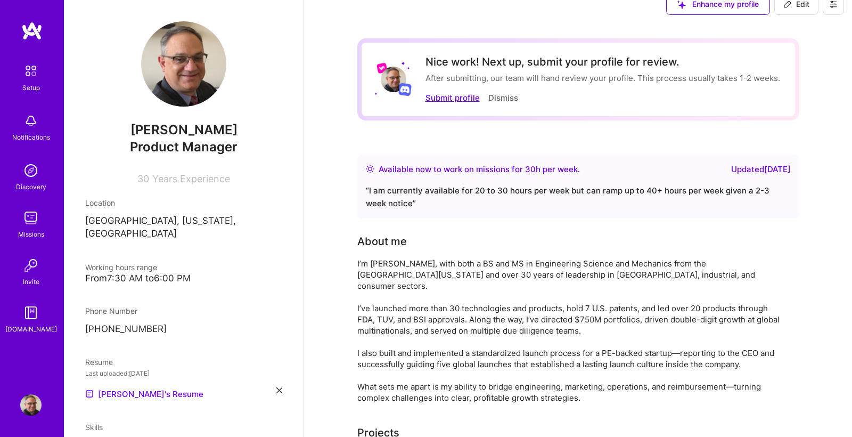
click at [438, 99] on button "Submit profile" at bounding box center [453, 97] width 54 height 11
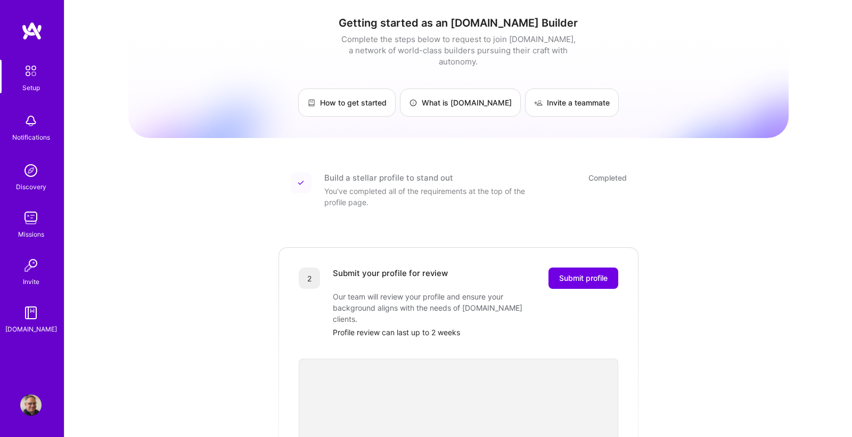
click at [22, 72] on img at bounding box center [31, 71] width 22 height 22
click at [35, 73] on img at bounding box center [31, 71] width 22 height 22
click at [35, 74] on img at bounding box center [31, 71] width 22 height 22
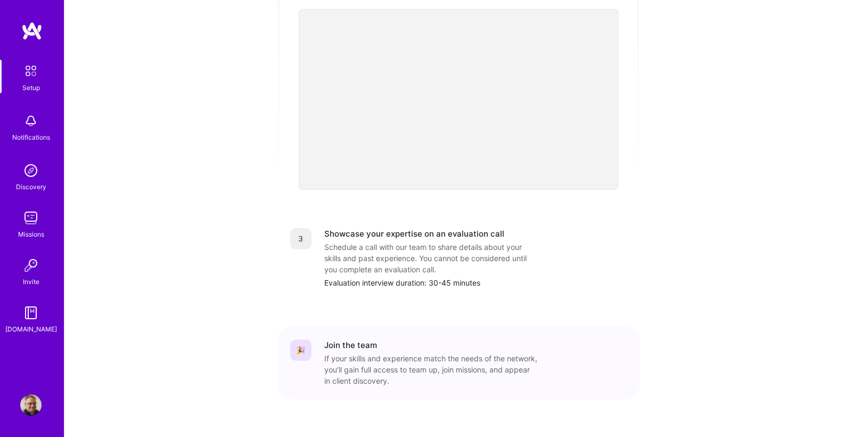
scroll to position [348, 0]
click at [36, 405] on img at bounding box center [30, 404] width 21 height 21
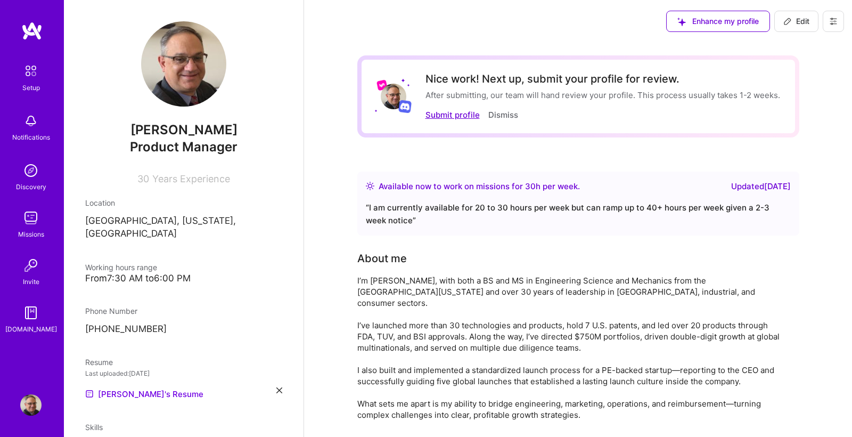
click at [461, 116] on button "Submit profile" at bounding box center [453, 114] width 54 height 11
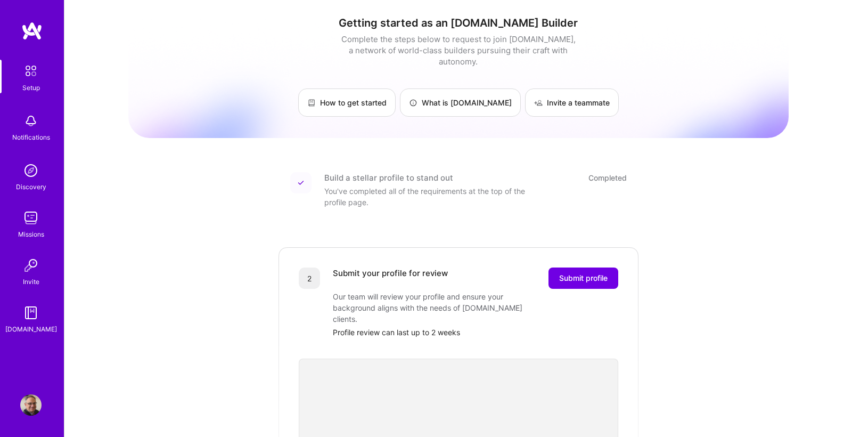
click at [34, 126] on img at bounding box center [30, 120] width 21 height 21
click at [28, 175] on img at bounding box center [30, 170] width 21 height 21
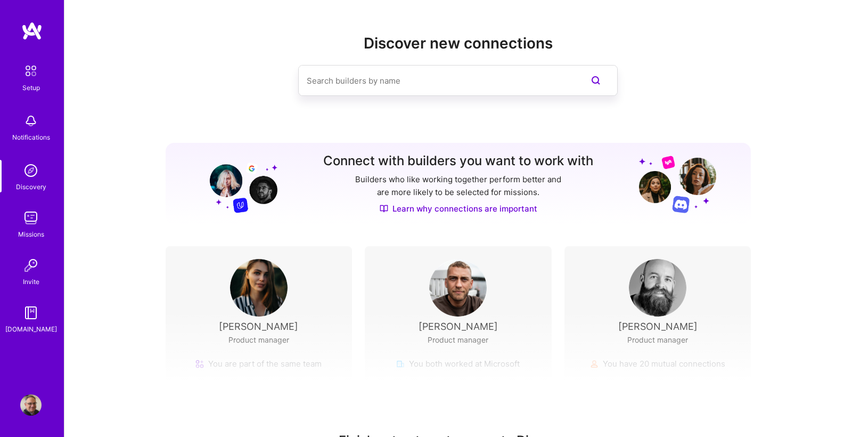
click at [29, 225] on img at bounding box center [30, 217] width 21 height 21
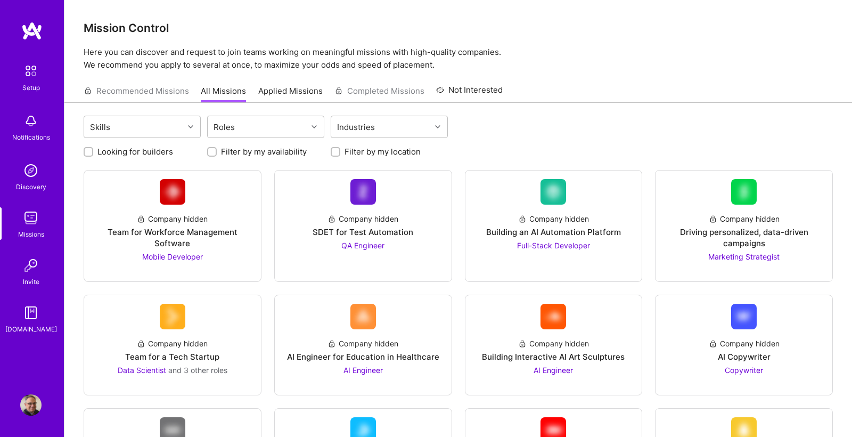
click at [39, 223] on img at bounding box center [30, 217] width 21 height 21
click at [34, 269] on img at bounding box center [30, 265] width 21 height 21
